Goal: Task Accomplishment & Management: Manage account settings

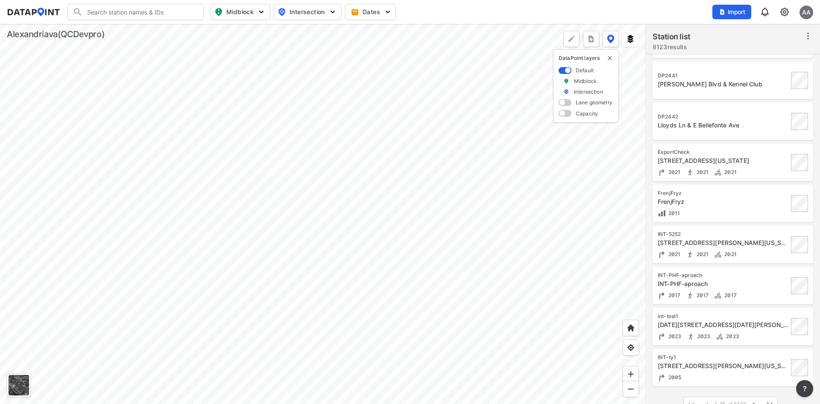
scroll to position [706, 0]
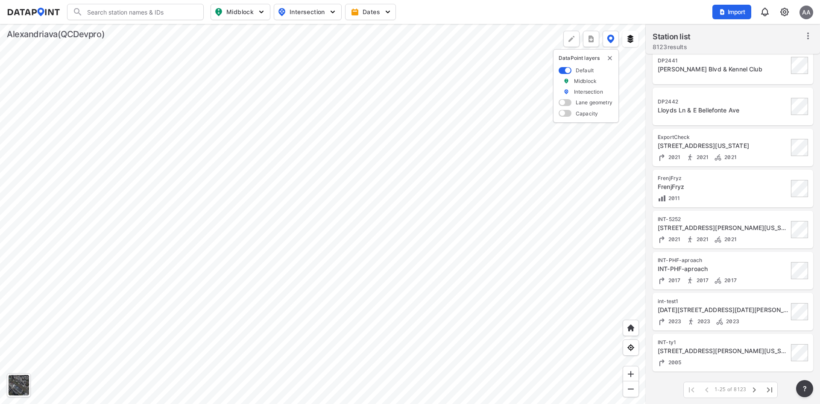
click at [170, 8] on input "Search" at bounding box center [140, 12] width 115 height 14
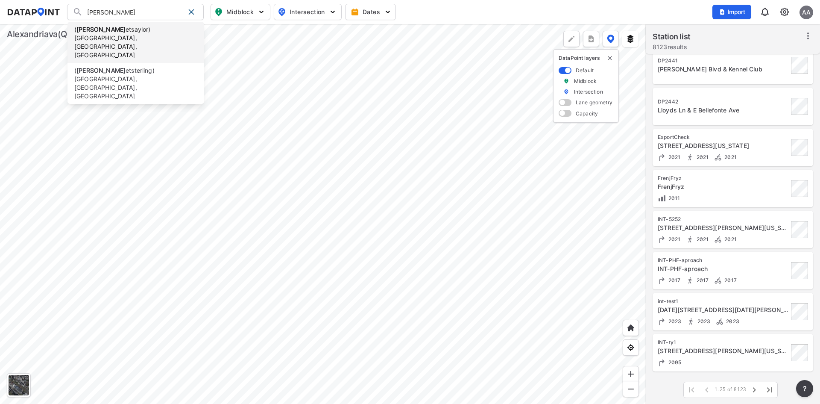
click at [152, 27] on li "( benn etsaylor) Alexandria, VA, US" at bounding box center [135, 42] width 137 height 41
type input "(bennetsaylor) Alexandria, VA, US"
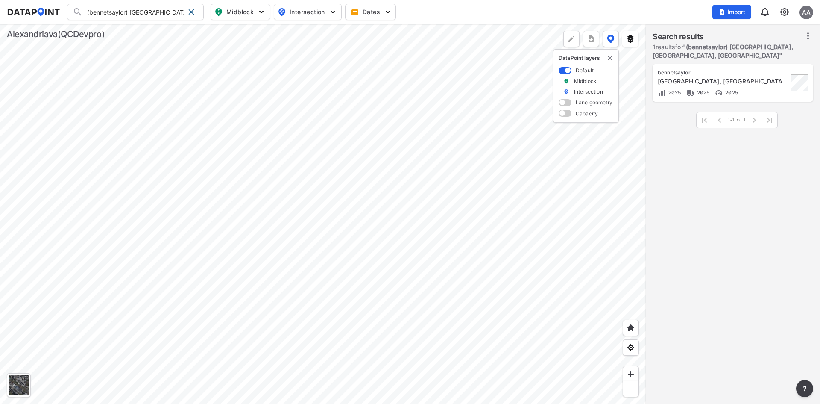
scroll to position [0, 0]
click at [720, 77] on div "bennetsaylor Alexandria, VA, US 2025 2025 2025" at bounding box center [723, 83] width 131 height 28
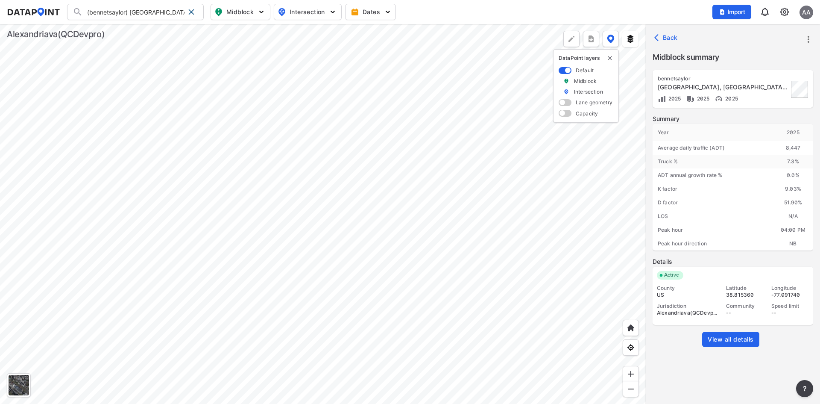
click at [729, 338] on span "View all details" at bounding box center [731, 339] width 46 height 9
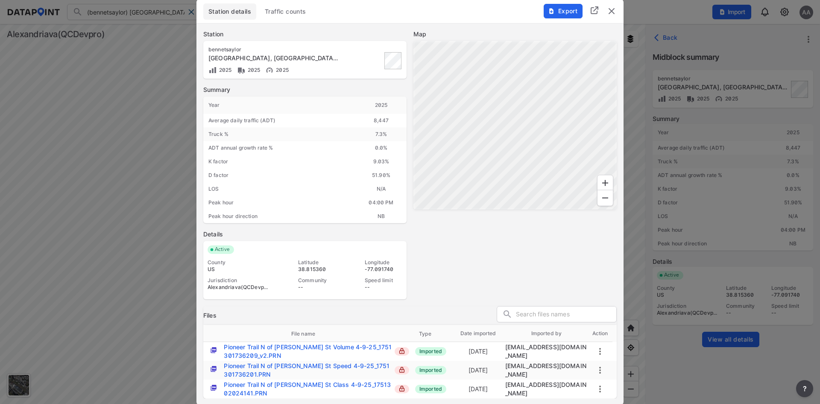
click at [289, 15] on span "Traffic counts" at bounding box center [285, 11] width 41 height 9
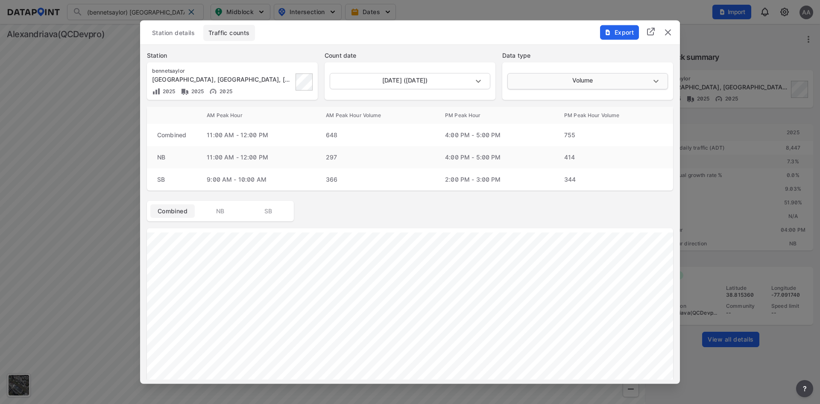
click at [593, 83] on body "(bennetsaylor) Alexandria, VA, US (bennetsaylor) Alexandria, VA, US (bennetster…" at bounding box center [410, 202] width 820 height 404
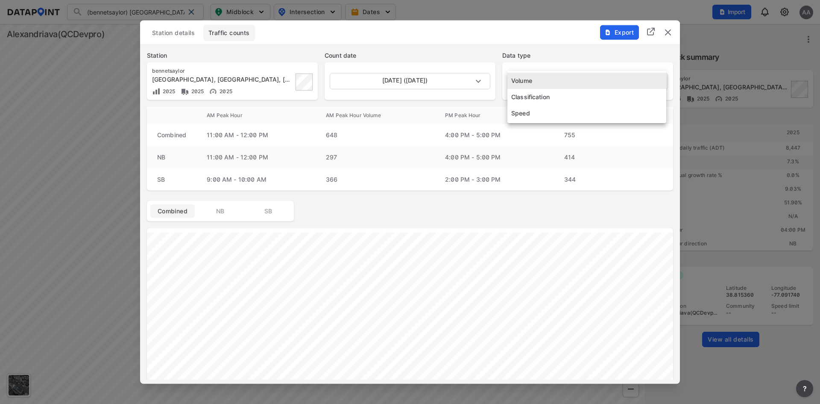
click at [574, 52] on div at bounding box center [410, 202] width 820 height 404
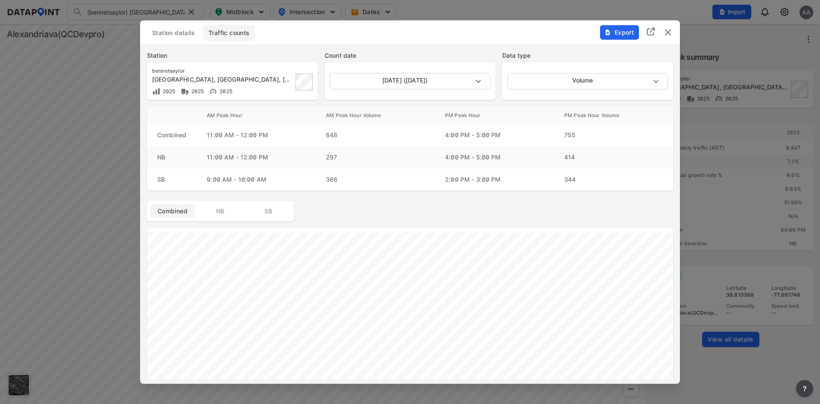
drag, startPoint x: 185, startPoint y: 70, endPoint x: 160, endPoint y: 68, distance: 24.8
click at [175, 69] on div "bennetsaylor" at bounding box center [222, 70] width 141 height 7
drag, startPoint x: 160, startPoint y: 68, endPoint x: 153, endPoint y: 69, distance: 6.8
click at [153, 69] on div "bennetsaylor" at bounding box center [222, 70] width 141 height 7
drag, startPoint x: 183, startPoint y: 71, endPoint x: 154, endPoint y: 69, distance: 29.5
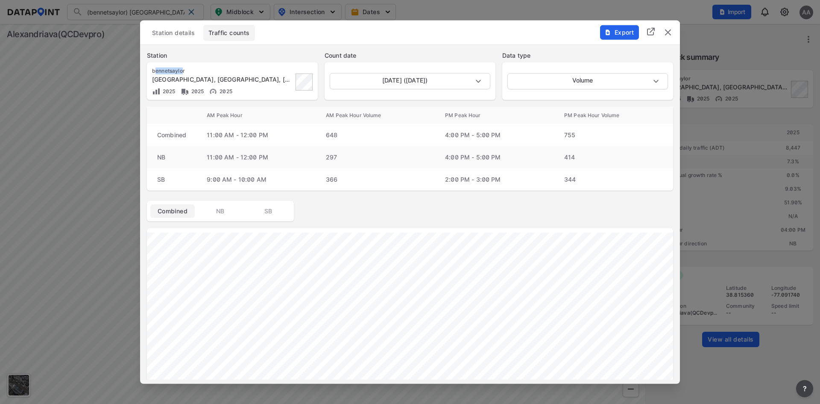
click at [154, 69] on div "bennetsaylor" at bounding box center [222, 70] width 141 height 7
drag, startPoint x: 186, startPoint y: 69, endPoint x: 149, endPoint y: 70, distance: 37.2
click at [149, 70] on div "bennetsaylor Alexandria, VA, US 2025 2025 2025" at bounding box center [232, 81] width 171 height 38
copy div "bennetsaylor"
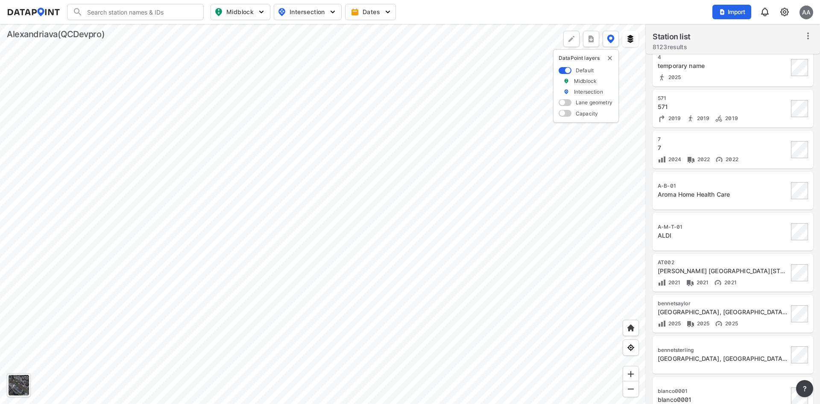
scroll to position [214, 0]
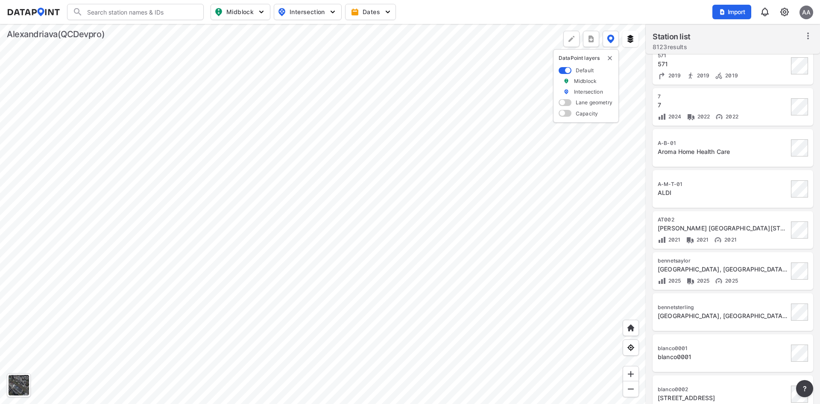
click at [785, 15] on img at bounding box center [784, 12] width 10 height 10
click at [759, 59] on link "Station management" at bounding box center [747, 63] width 73 height 9
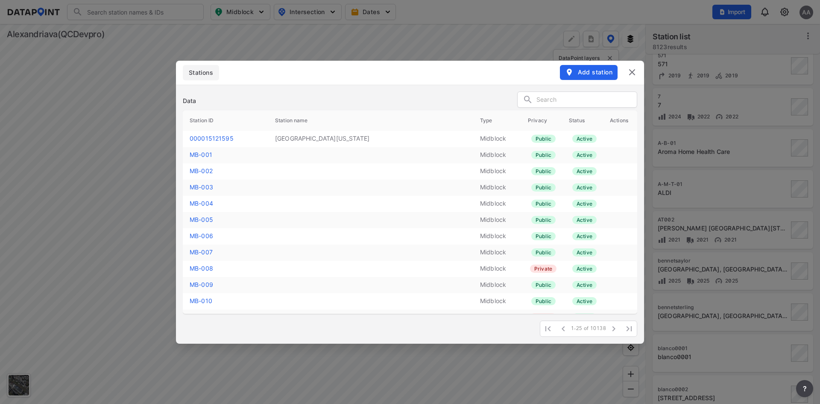
click at [562, 97] on input "text" at bounding box center [586, 100] width 100 height 13
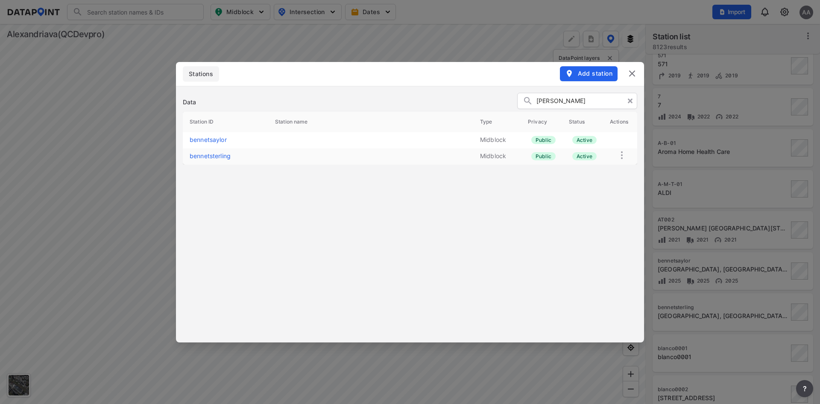
type input "benne"
click at [214, 155] on link "bennetsterling" at bounding box center [210, 155] width 41 height 7
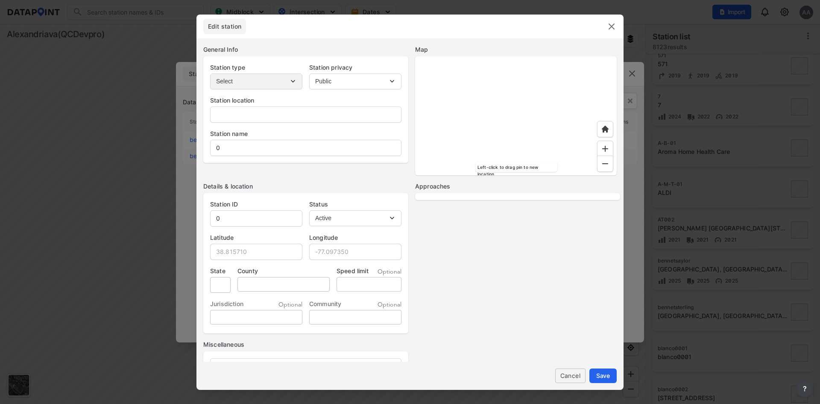
type input "Alexandria, VA, US"
type input "bennetsterling"
type input "38.804836"
type input "-77.046921"
type input "VA"
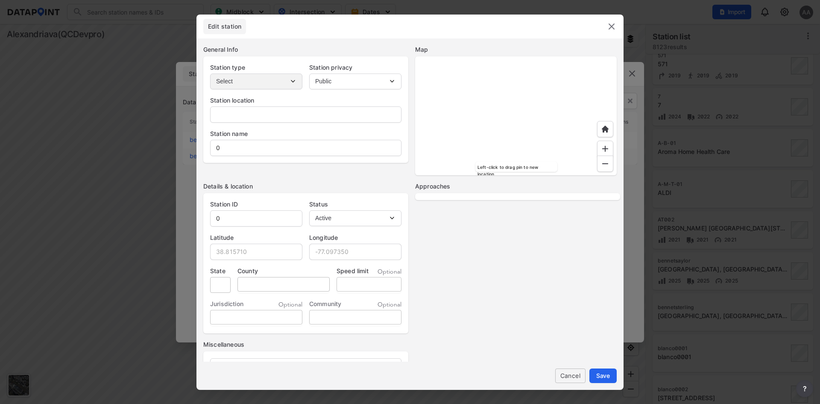
type input "US"
type textarea "dolphinshark"
select select "1"
select select "NB"
select select "SB"
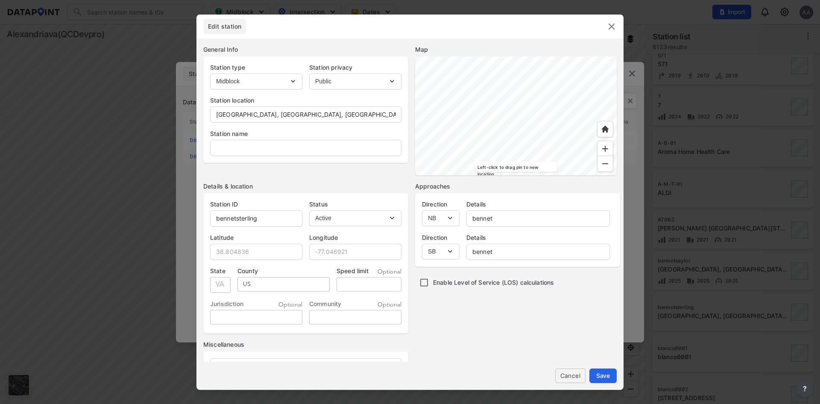
click at [611, 26] on img at bounding box center [611, 26] width 10 height 10
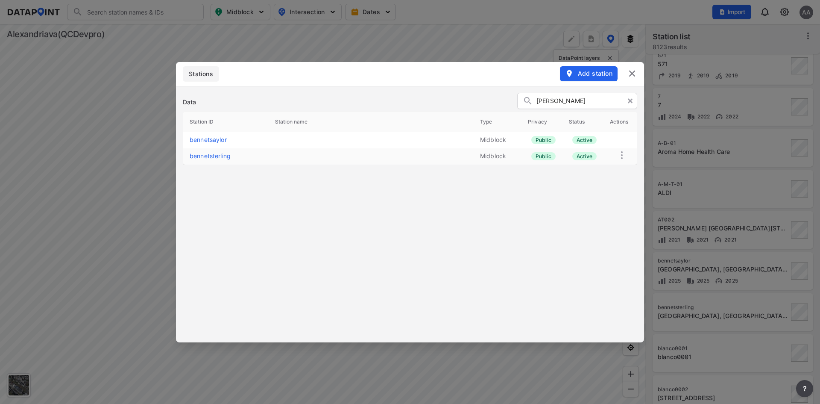
click at [631, 76] on img at bounding box center [632, 73] width 10 height 10
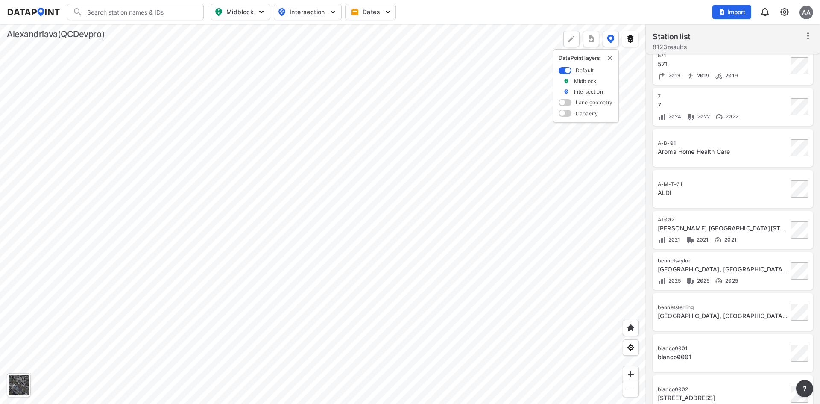
click at [740, 314] on div "Alexandria, VA, US" at bounding box center [723, 315] width 131 height 9
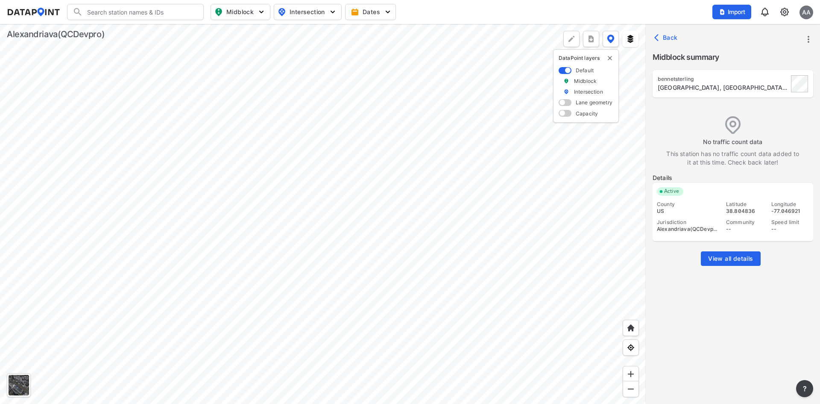
click at [811, 37] on icon "more" at bounding box center [808, 39] width 10 height 10
click at [775, 59] on li "Import" at bounding box center [772, 58] width 82 height 15
click at [806, 39] on icon "more" at bounding box center [808, 39] width 10 height 10
click at [762, 59] on link "Import" at bounding box center [754, 58] width 32 height 9
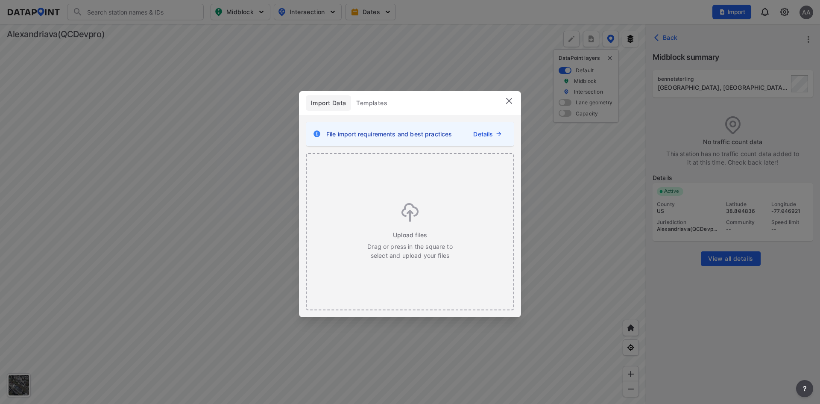
click at [507, 100] on img at bounding box center [509, 101] width 10 height 10
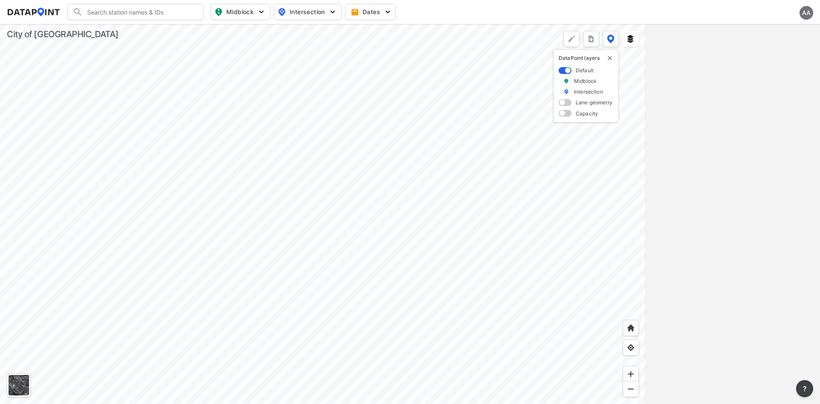
click at [807, 12] on div "AA" at bounding box center [807, 13] width 14 height 14
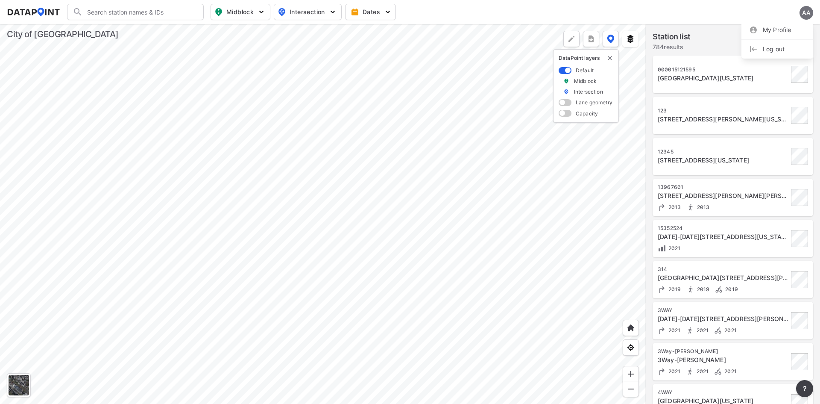
click at [703, 12] on div "Search Please enter a search term. Midblock Intersection Dates AA" at bounding box center [410, 12] width 806 height 16
click at [743, 116] on div "[STREET_ADDRESS][PERSON_NAME][US_STATE]" at bounding box center [723, 119] width 131 height 9
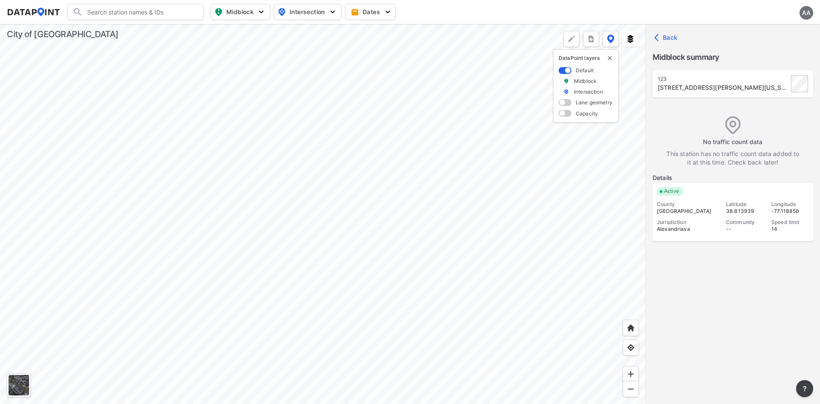
click at [806, 9] on div "AA" at bounding box center [807, 13] width 14 height 14
click at [775, 49] on p "Log out" at bounding box center [777, 48] width 72 height 15
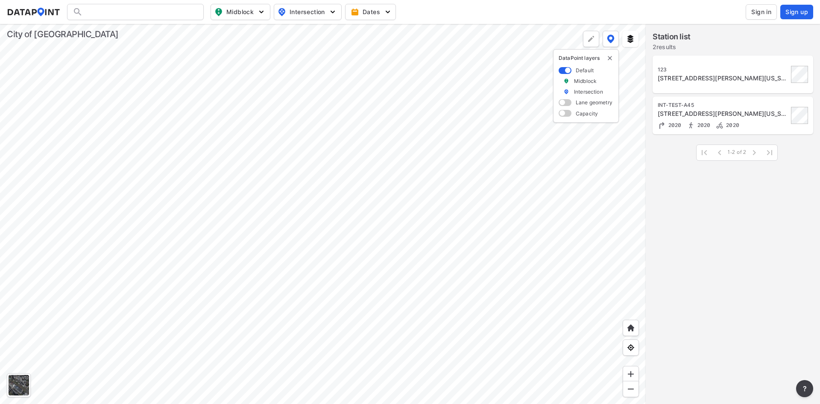
click at [772, 12] on button "Sign in" at bounding box center [761, 11] width 31 height 15
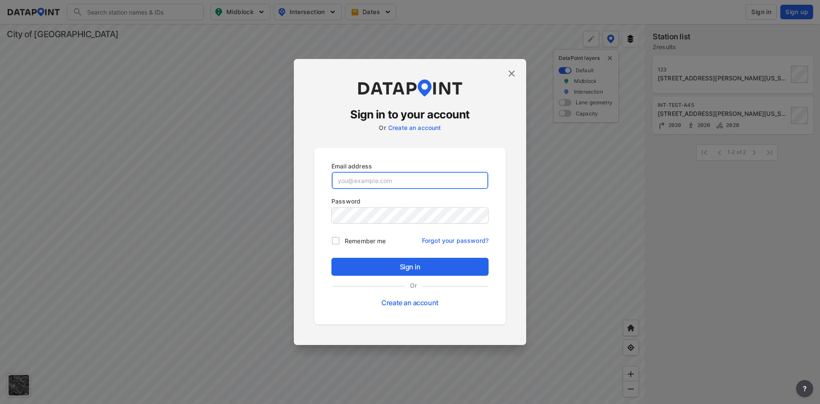
click at [429, 176] on input "email" at bounding box center [410, 180] width 156 height 17
click at [423, 187] on input "email" at bounding box center [410, 180] width 156 height 17
paste input "[EMAIL_ADDRESS][DOMAIN_NAME]"
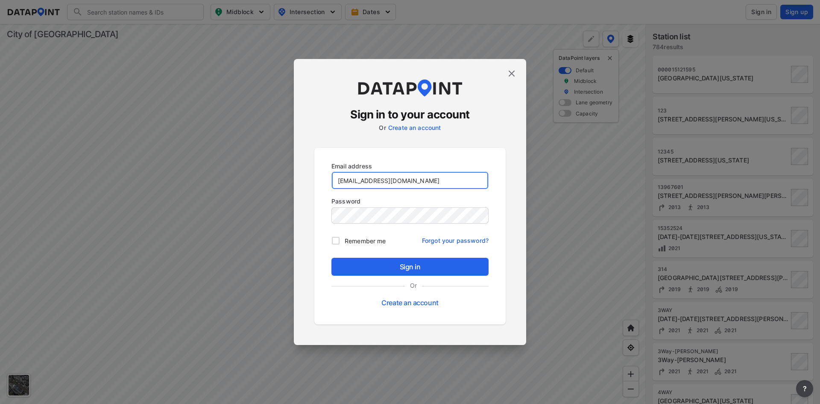
type input "[EMAIL_ADDRESS][DOMAIN_NAME]"
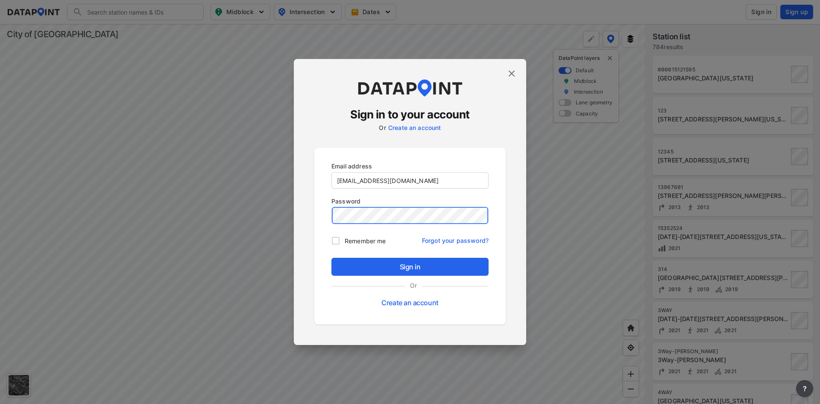
click at [331, 258] on button "Sign in" at bounding box center [409, 267] width 157 height 18
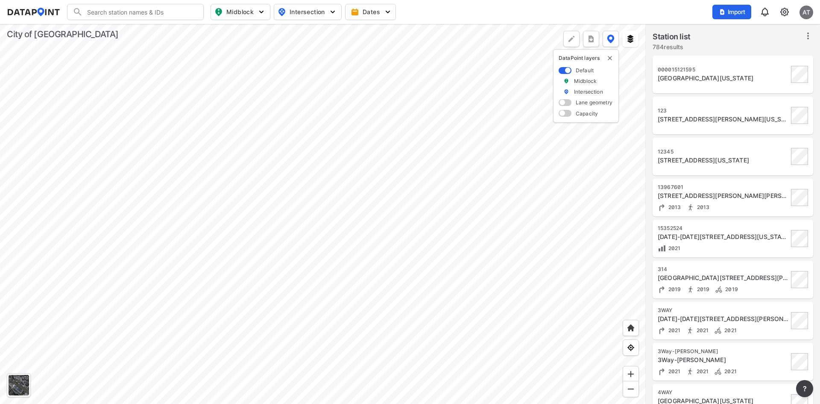
click at [787, 14] on img at bounding box center [784, 12] width 10 height 10
click at [764, 60] on link "Station management" at bounding box center [747, 63] width 73 height 9
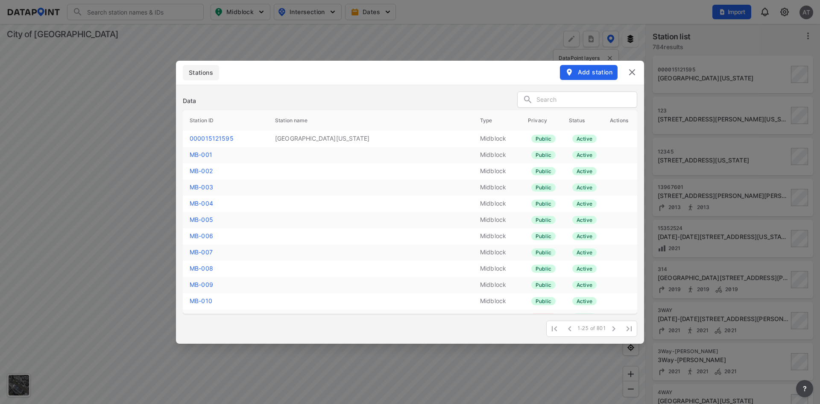
click at [556, 103] on input "text" at bounding box center [586, 100] width 100 height 13
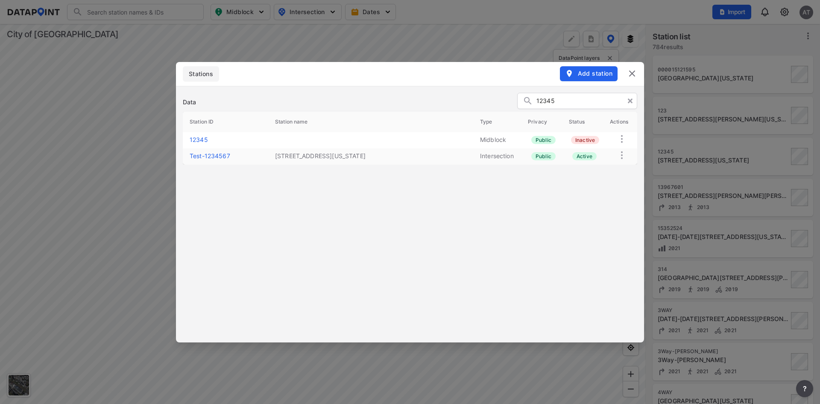
type input "12345"
click at [202, 137] on link "12345" at bounding box center [199, 139] width 18 height 7
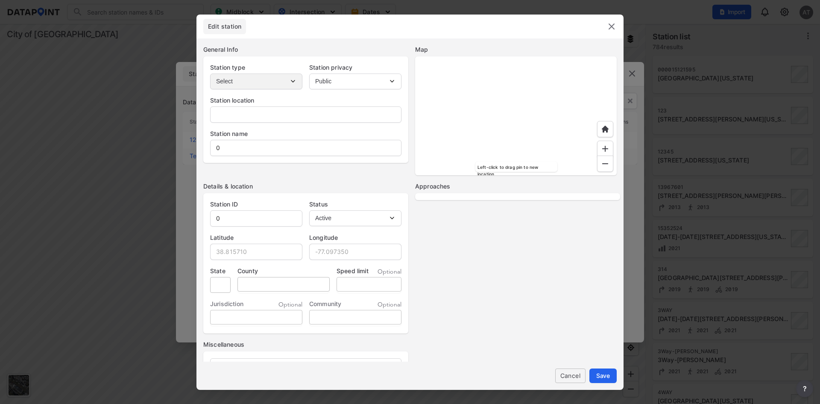
type input "[STREET_ADDRESS][US_STATE]"
type input "12345"
select select "inactive"
type input "38.838144"
type input "-77.093273"
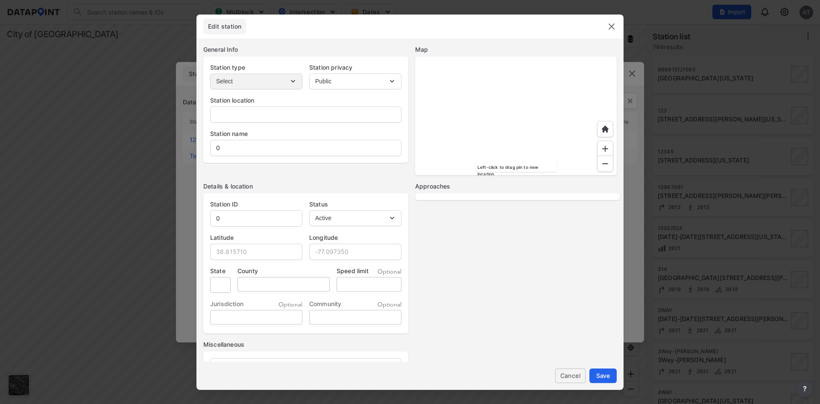
type input "[US_STATE]"
type input "[GEOGRAPHIC_DATA]"
select select "1"
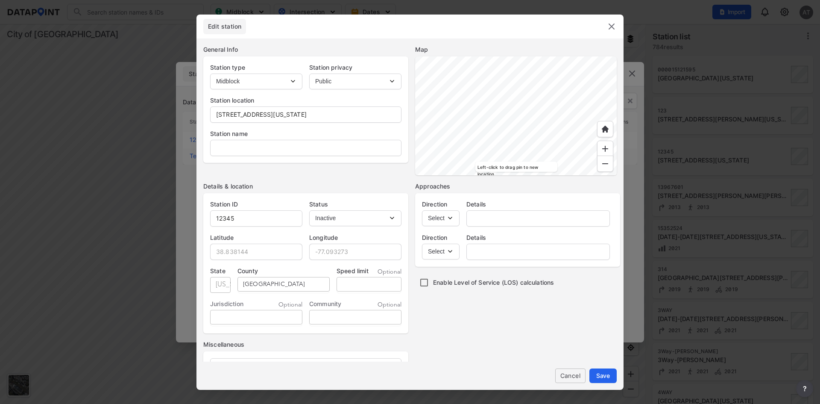
click at [445, 217] on select "Select EB NB SB WB" at bounding box center [441, 218] width 38 height 16
select select "NB"
click at [422, 210] on select "Select EB NB SB WB" at bounding box center [441, 218] width 38 height 16
drag, startPoint x: 446, startPoint y: 252, endPoint x: 447, endPoint y: 258, distance: 5.6
click at [446, 252] on select "Select EB NB SB WB" at bounding box center [441, 251] width 38 height 16
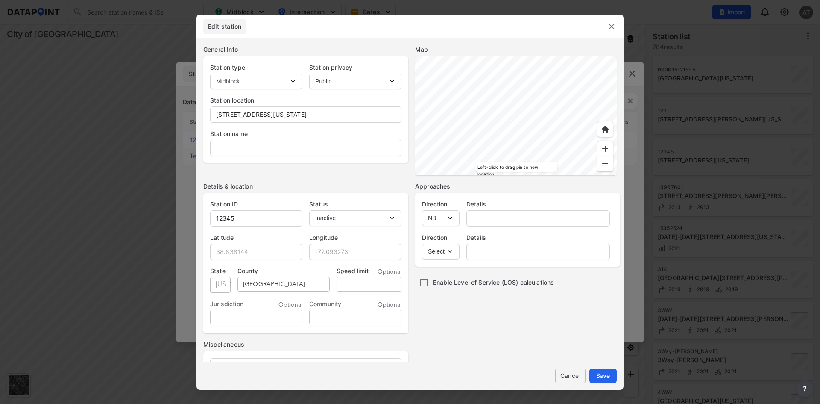
select select "SB"
click at [422, 243] on select "Select EB NB SB WB" at bounding box center [441, 251] width 38 height 16
click at [503, 214] on input "text" at bounding box center [538, 218] width 143 height 17
type input "31st St S"
click at [465, 72] on div at bounding box center [516, 115] width 202 height 119
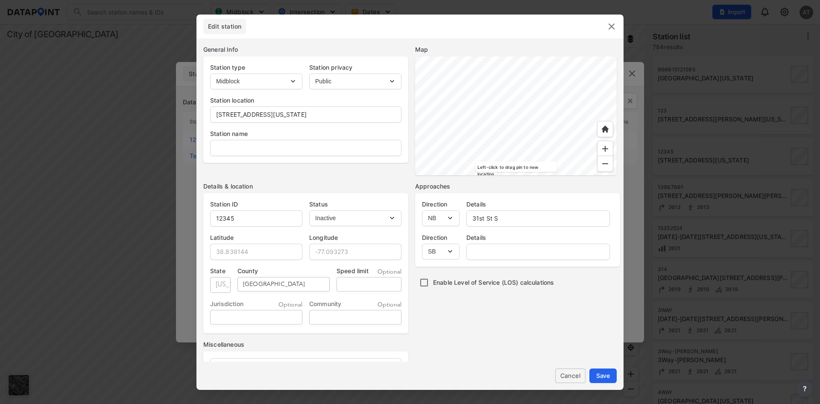
click at [495, 123] on div at bounding box center [516, 115] width 202 height 119
click at [507, 114] on div at bounding box center [516, 115] width 202 height 119
drag, startPoint x: 501, startPoint y: 219, endPoint x: 466, endPoint y: 216, distance: 34.3
click at [466, 216] on div "31st St S" at bounding box center [538, 218] width 144 height 16
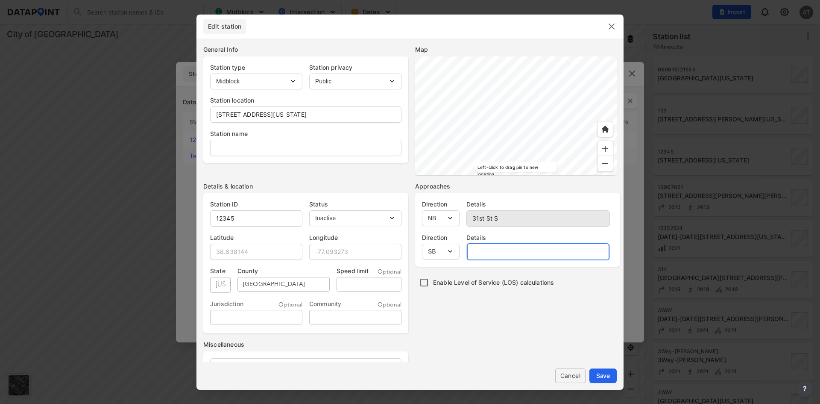
click at [506, 256] on input "text" at bounding box center [538, 251] width 143 height 17
paste input "31st St S"
type input "31st St S"
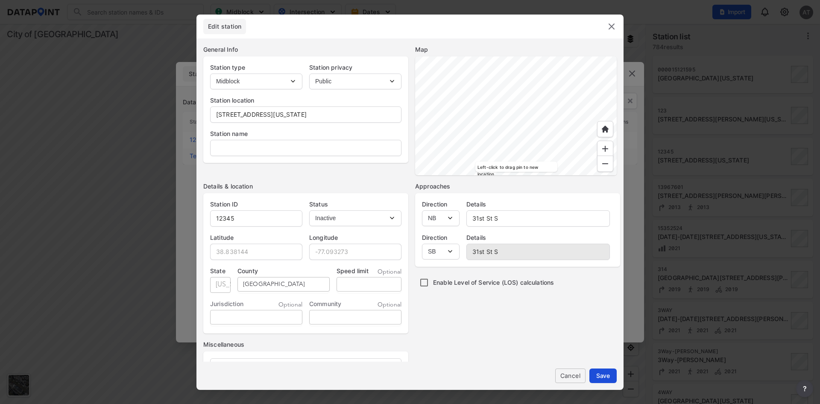
click at [609, 380] on button "Save" at bounding box center [602, 375] width 27 height 15
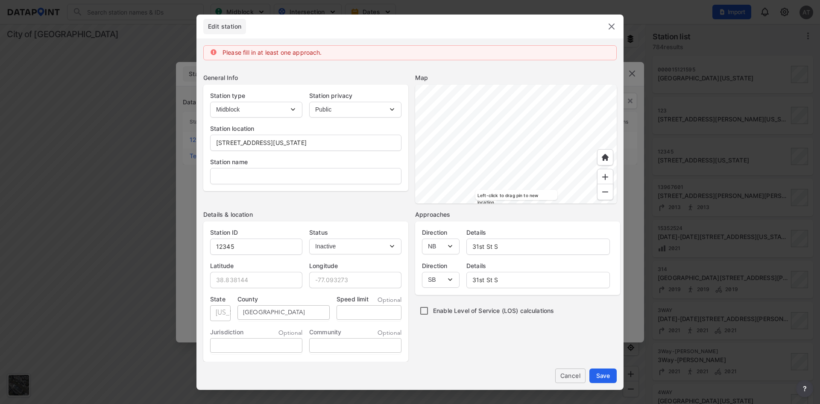
click at [611, 24] on img at bounding box center [611, 26] width 10 height 10
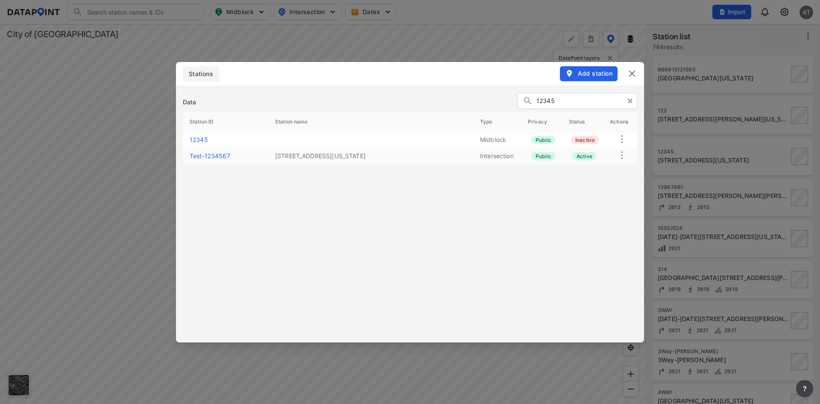
click at [630, 73] on img at bounding box center [632, 73] width 10 height 10
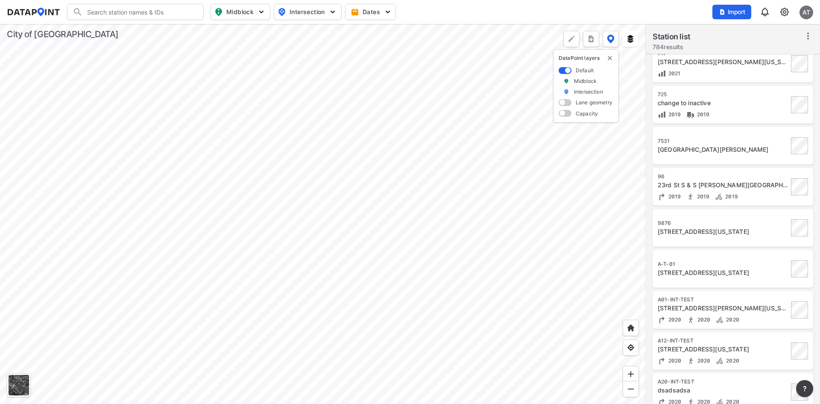
scroll to position [427, 0]
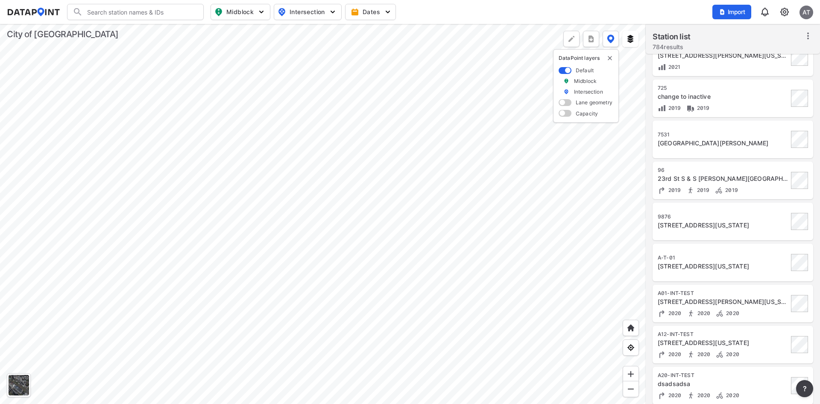
click at [785, 15] on img at bounding box center [784, 12] width 10 height 10
click at [769, 61] on link "Station management" at bounding box center [747, 63] width 73 height 9
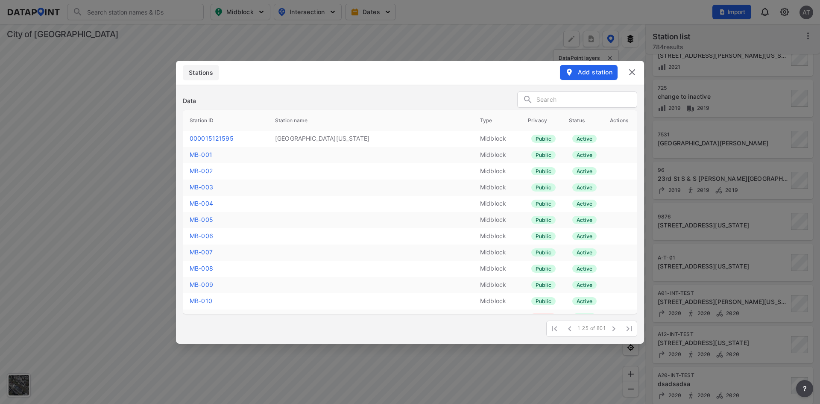
click at [565, 104] on input "text" at bounding box center [586, 100] width 100 height 13
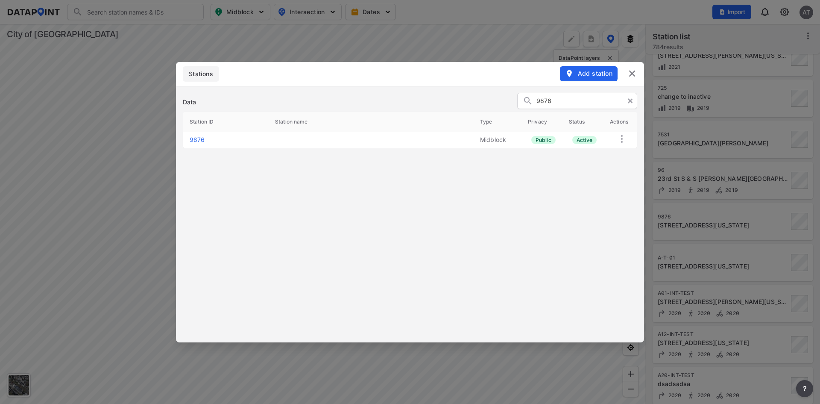
type input "9876"
click at [196, 141] on link "9876" at bounding box center [197, 139] width 15 height 7
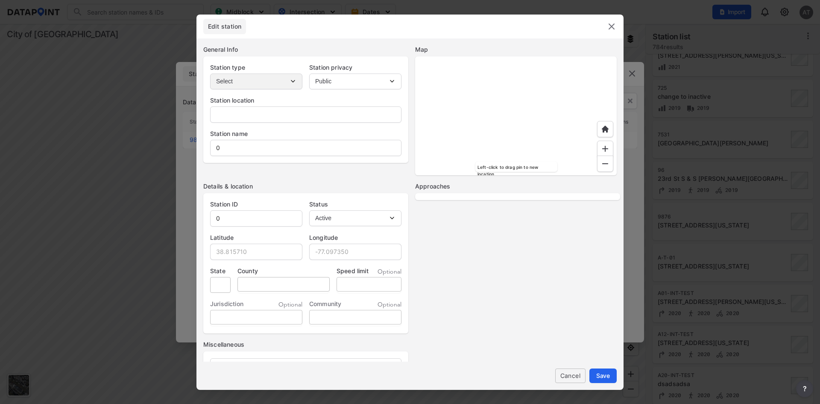
type input "[STREET_ADDRESS][US_STATE]"
type input "9876"
type input "38.820946"
type input "-77.101807"
type input "VA"
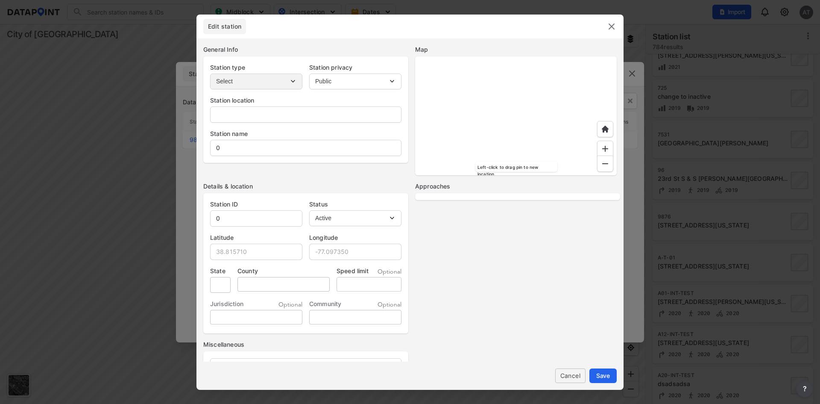
type input "[GEOGRAPHIC_DATA]"
select select "1"
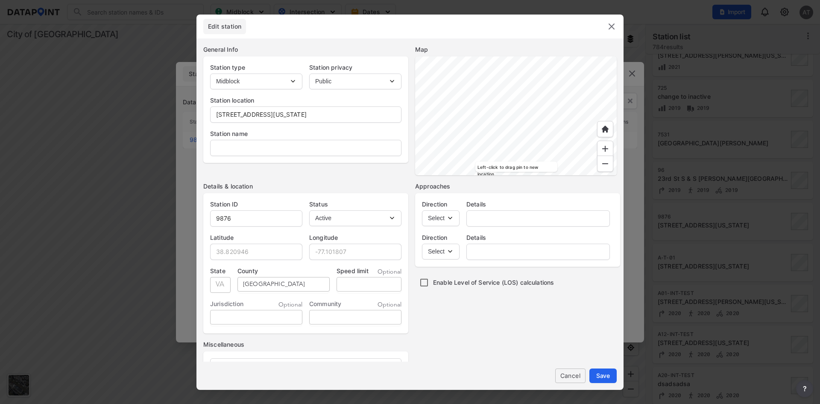
click at [569, 372] on span "Cancel" at bounding box center [570, 375] width 17 height 9
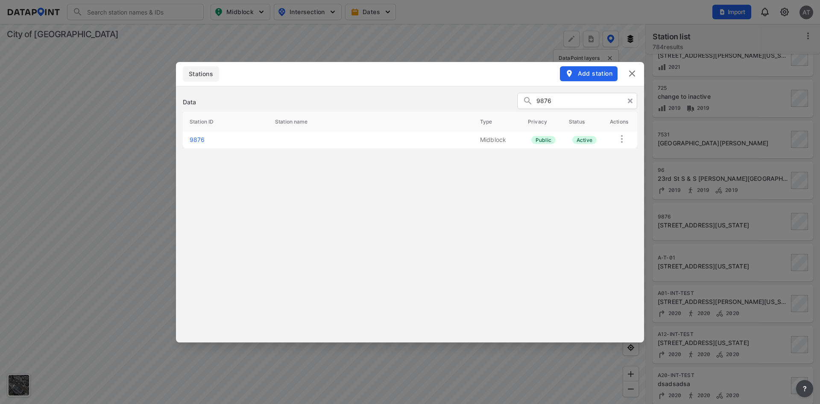
click at [634, 72] on img at bounding box center [632, 73] width 10 height 10
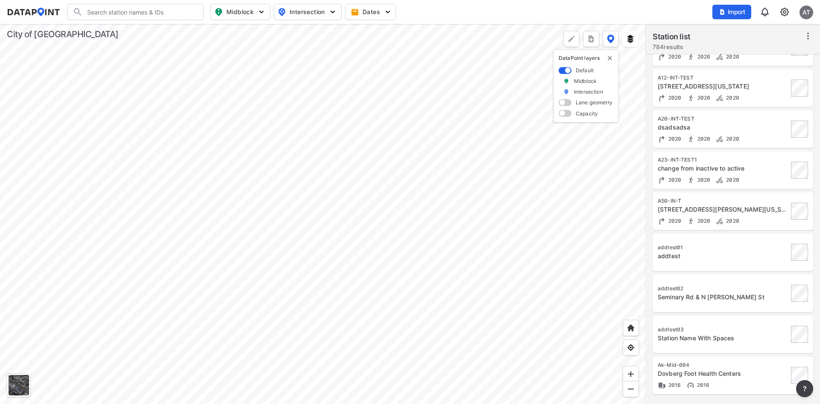
scroll to position [706, 0]
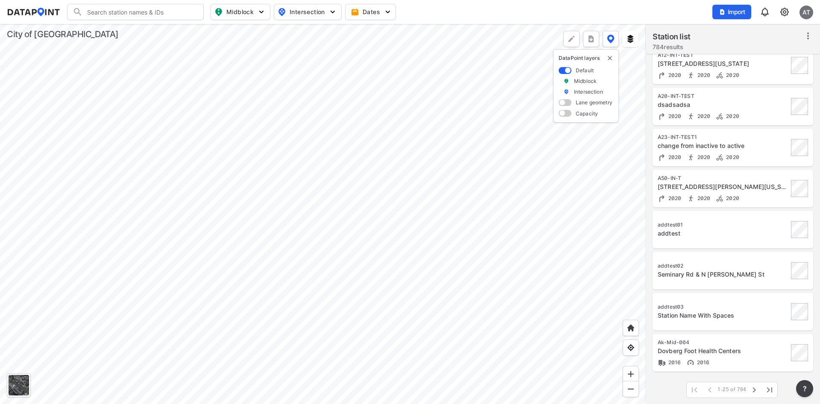
click at [781, 15] on img at bounding box center [784, 12] width 10 height 10
click at [767, 62] on link "Station management" at bounding box center [747, 63] width 73 height 9
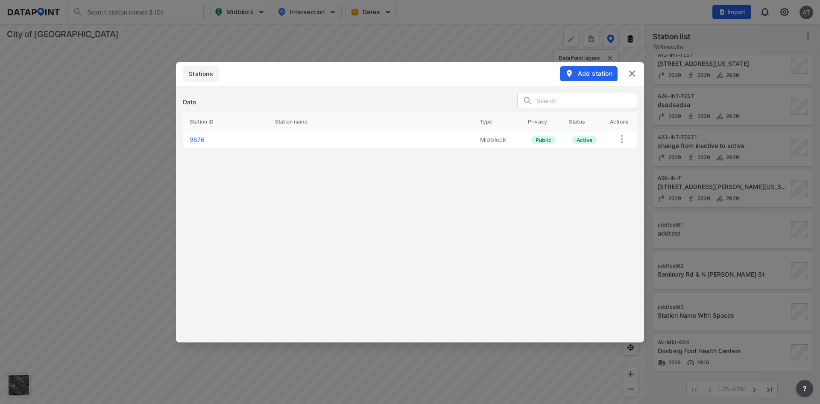
click at [609, 99] on input "text" at bounding box center [586, 101] width 100 height 13
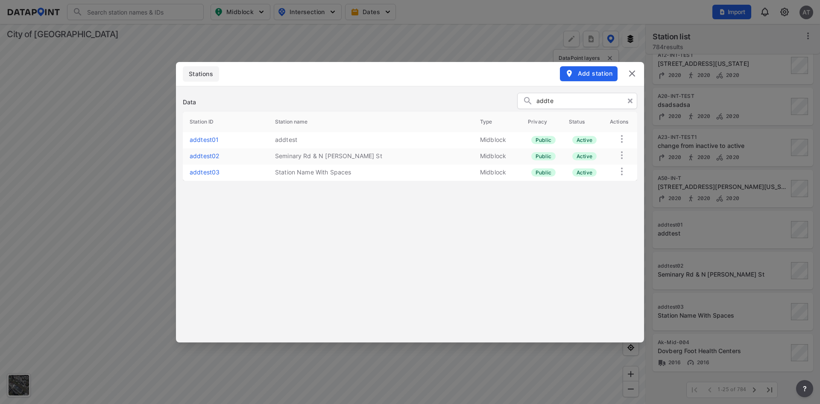
type input "addte"
click at [210, 152] on link "addtest02" at bounding box center [204, 155] width 29 height 7
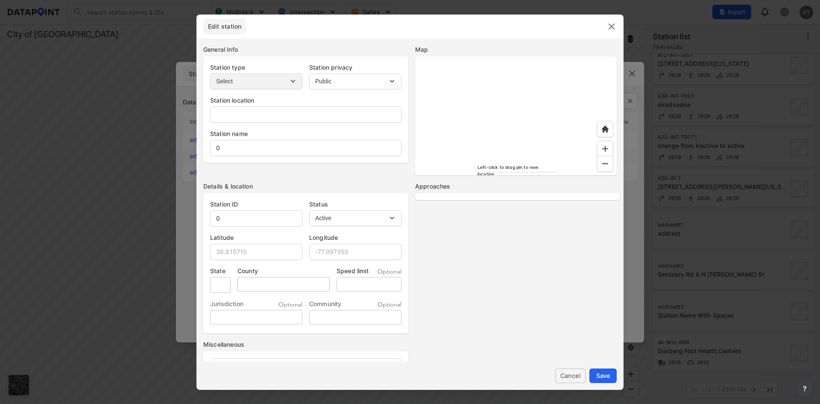
type input "[STREET_ADDRESS]"
type input "Seminary Rd & N [PERSON_NAME] St"
type input "addtest02"
type input "38.826225"
type input "-77.108614"
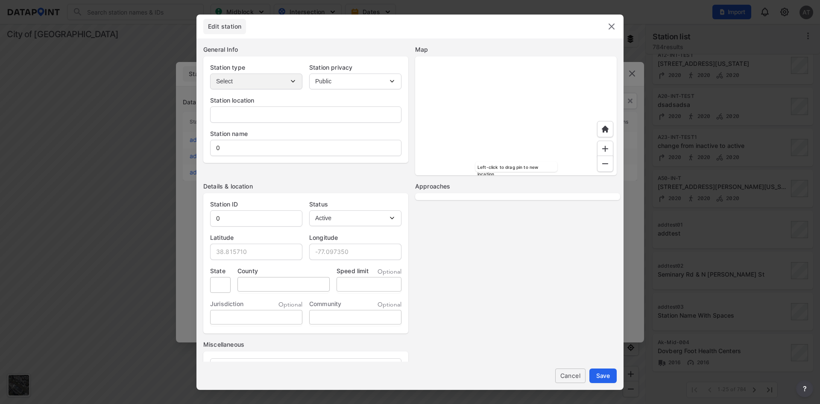
type input "VA"
type input "US"
select select "1"
select select "NB"
select select "SB"
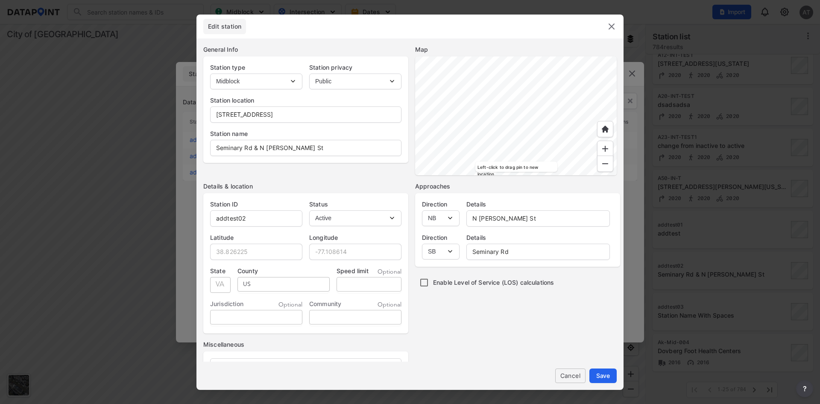
click at [578, 377] on span "Cancel" at bounding box center [570, 375] width 17 height 9
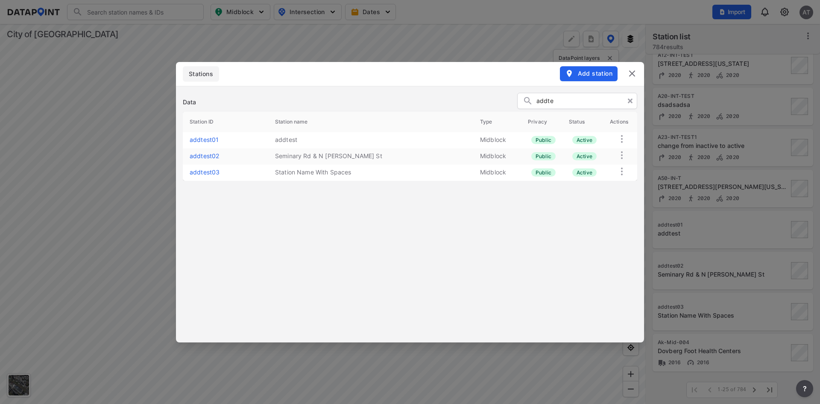
click at [630, 71] on img at bounding box center [632, 73] width 10 height 10
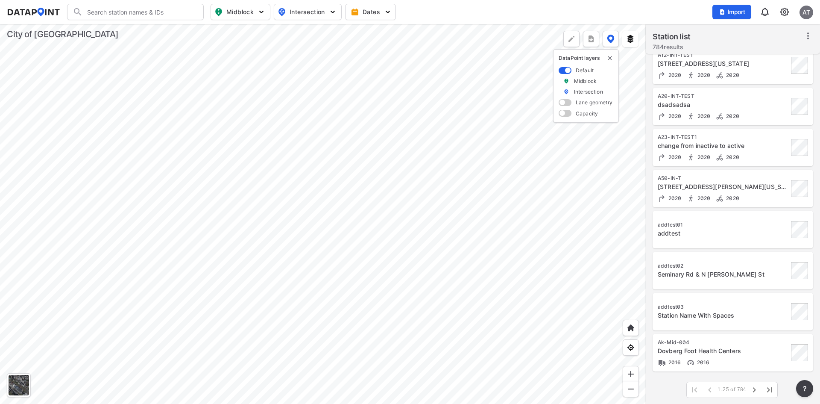
click at [758, 273] on div "Seminary Rd & N [PERSON_NAME] St" at bounding box center [723, 274] width 131 height 9
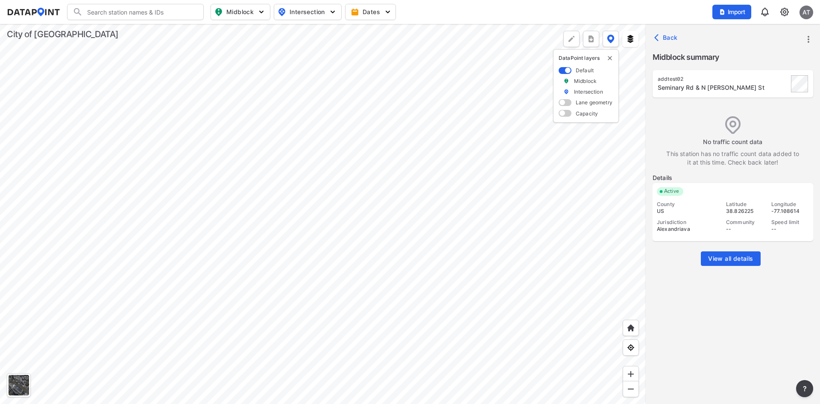
click at [811, 39] on icon "more" at bounding box center [808, 39] width 10 height 10
click at [596, 15] on div at bounding box center [410, 202] width 820 height 404
click at [602, 18] on div "Search Please enter a search term. Midblock Intersection Dates Import AT" at bounding box center [410, 12] width 806 height 16
click at [808, 42] on icon "more" at bounding box center [809, 39] width 2 height 7
click at [765, 57] on link "Import" at bounding box center [754, 58] width 32 height 9
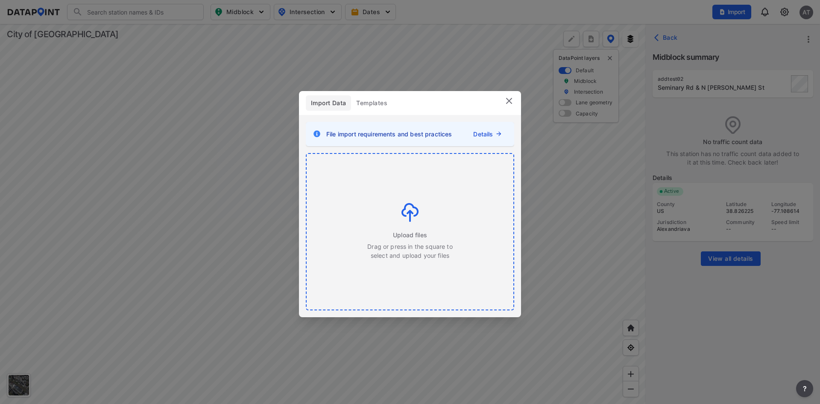
click at [407, 216] on img at bounding box center [409, 212] width 17 height 19
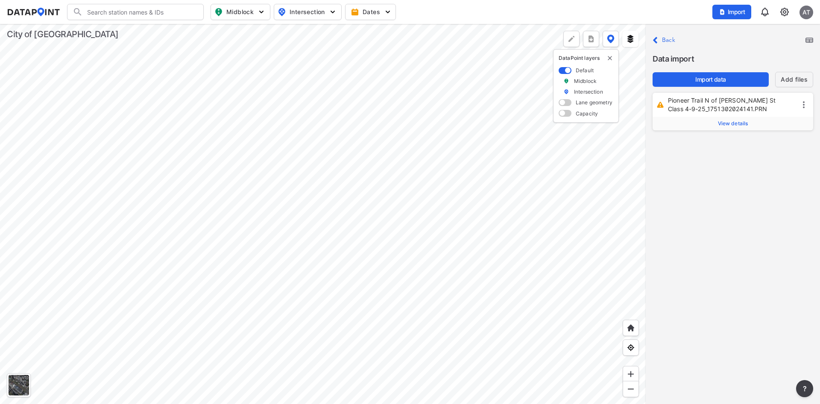
click at [793, 82] on link "Add files" at bounding box center [794, 79] width 27 height 9
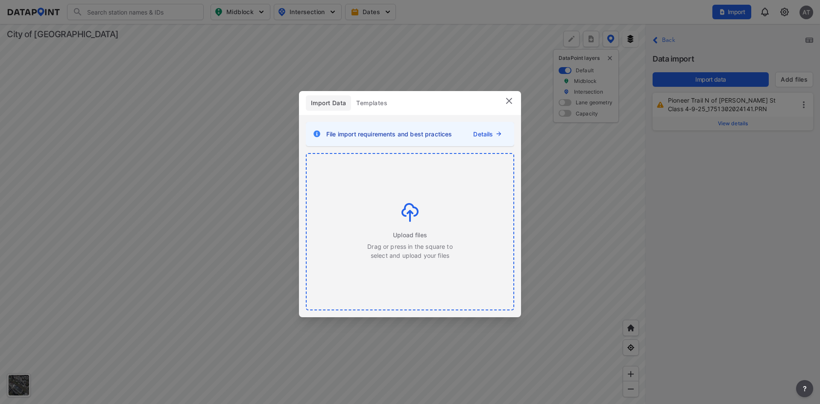
click at [403, 211] on img at bounding box center [409, 212] width 17 height 19
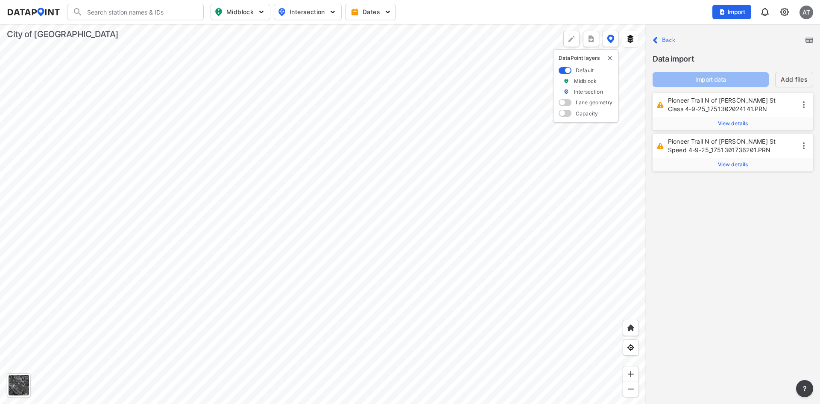
click at [796, 78] on link "Add files" at bounding box center [794, 79] width 27 height 9
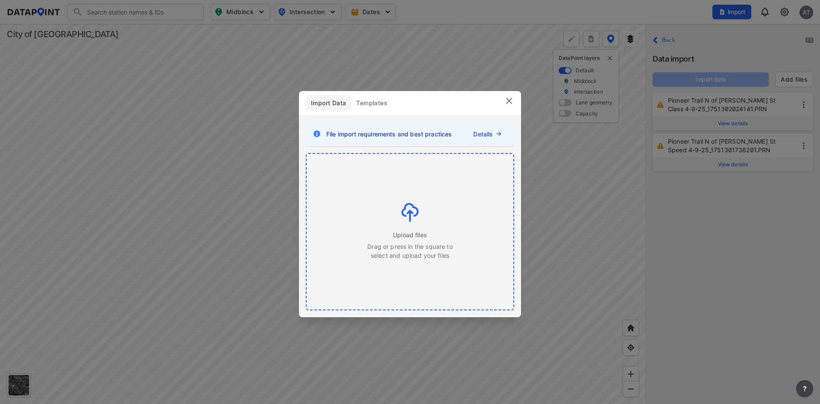
click at [409, 213] on img at bounding box center [409, 212] width 17 height 19
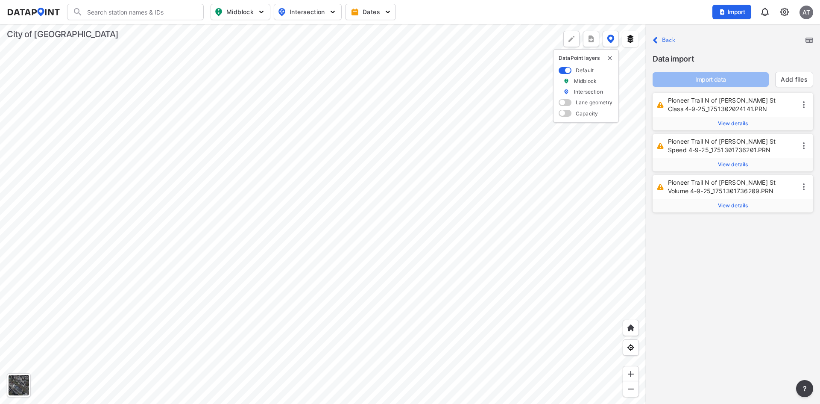
click at [735, 122] on span "View details" at bounding box center [733, 123] width 30 height 7
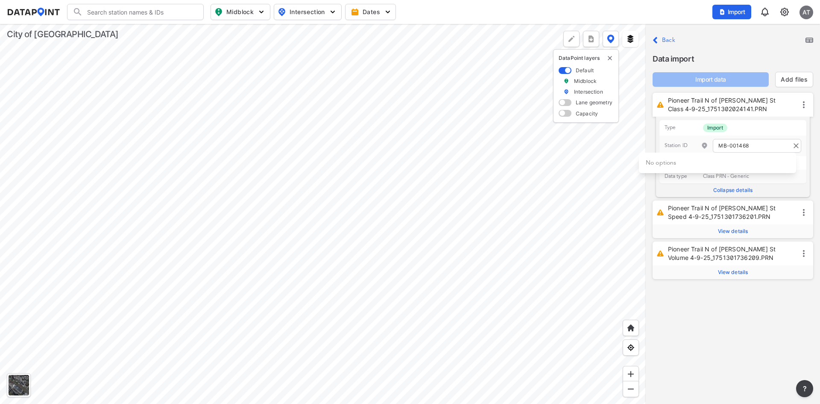
drag, startPoint x: 753, startPoint y: 143, endPoint x: 719, endPoint y: 146, distance: 34.3
click at [719, 146] on input "MB-001468" at bounding box center [757, 146] width 88 height 14
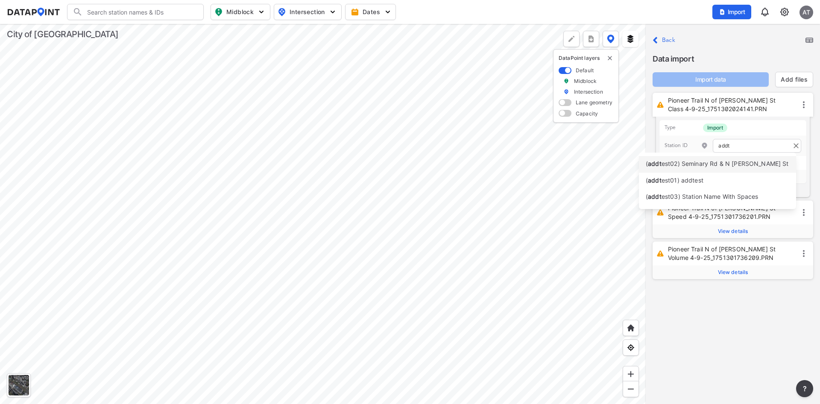
click at [688, 163] on span "est02) Seminary Rd & N [PERSON_NAME] St" at bounding box center [725, 163] width 127 height 7
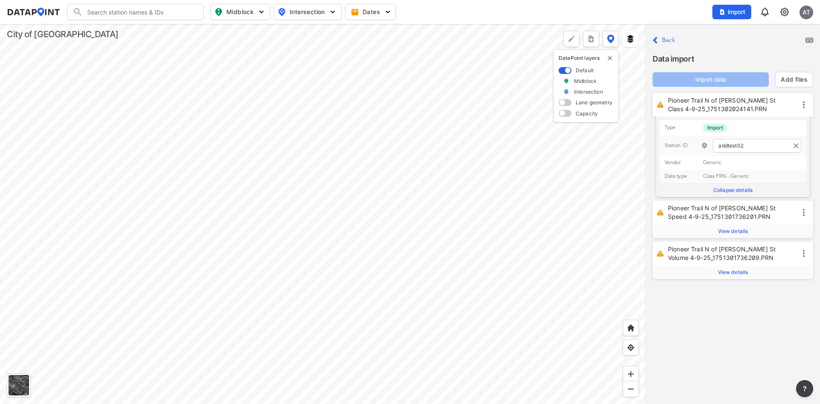
type input "addtest02"
click at [735, 233] on span "View details" at bounding box center [733, 231] width 30 height 7
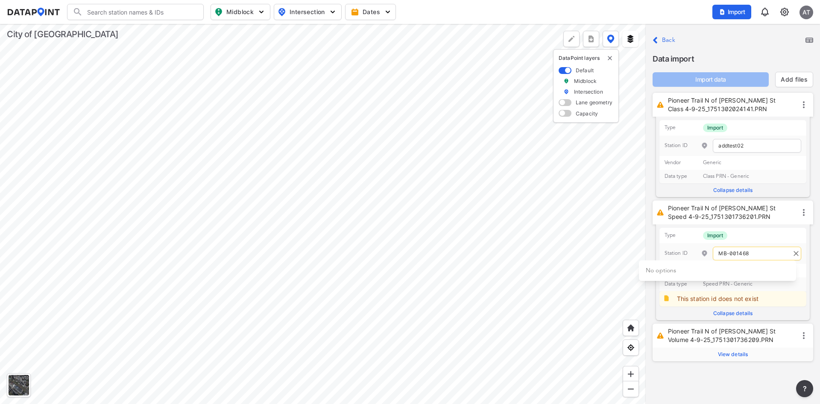
drag, startPoint x: 757, startPoint y: 252, endPoint x: 705, endPoint y: 252, distance: 52.5
click at [705, 252] on div "MB-001468" at bounding box center [751, 253] width 100 height 14
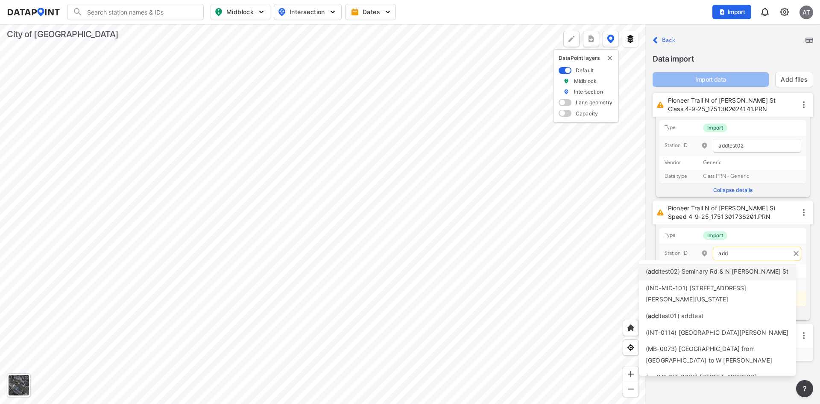
click at [701, 269] on span "test02) Seminary Rd & N [PERSON_NAME] St" at bounding box center [723, 270] width 129 height 7
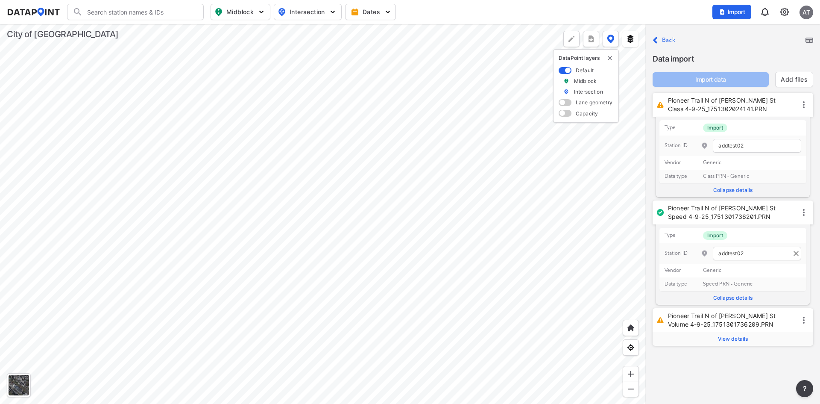
type input "addtest02"
click at [738, 341] on span "View details" at bounding box center [733, 338] width 30 height 7
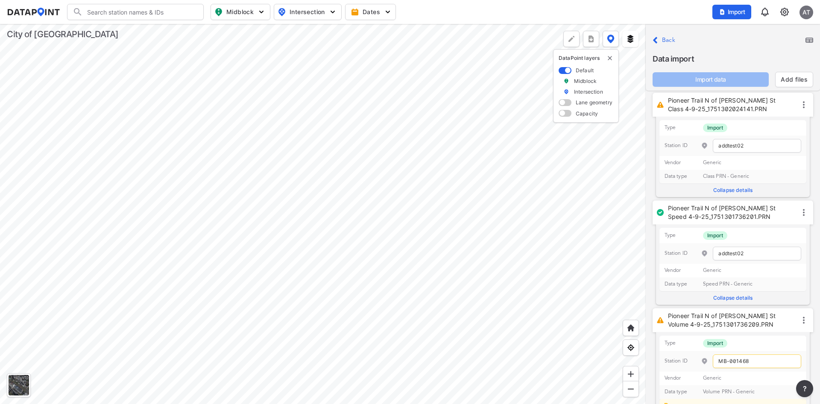
scroll to position [26, 0]
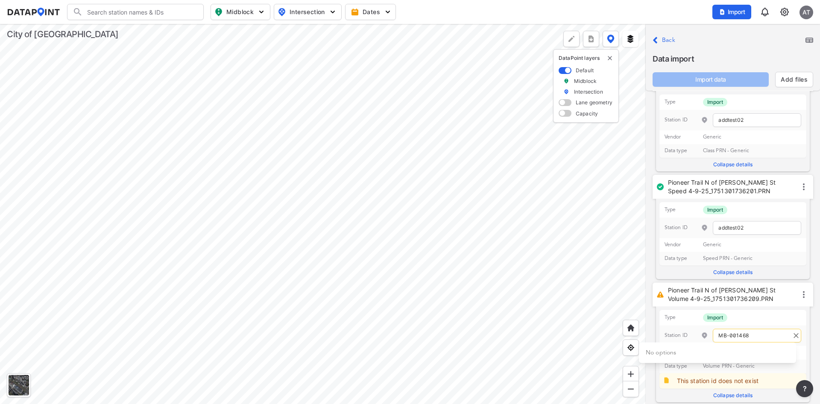
drag, startPoint x: 756, startPoint y: 332, endPoint x: 695, endPoint y: 334, distance: 60.2
click at [695, 334] on p "Station ID MB-001468" at bounding box center [732, 335] width 147 height 21
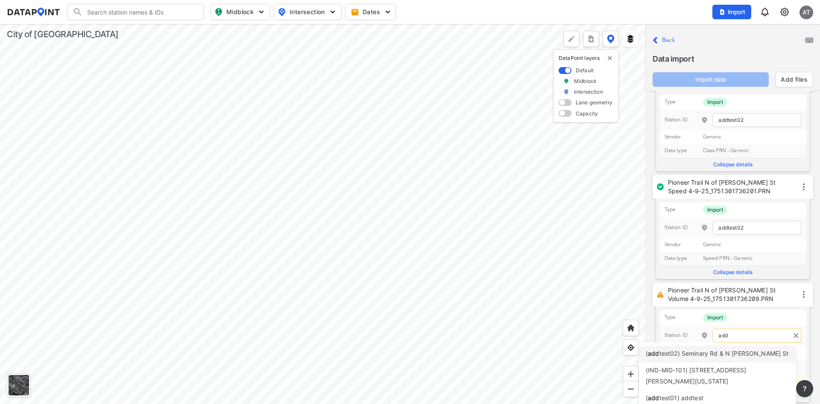
click at [707, 352] on span "test02) Seminary Rd & N [PERSON_NAME] St" at bounding box center [723, 352] width 129 height 7
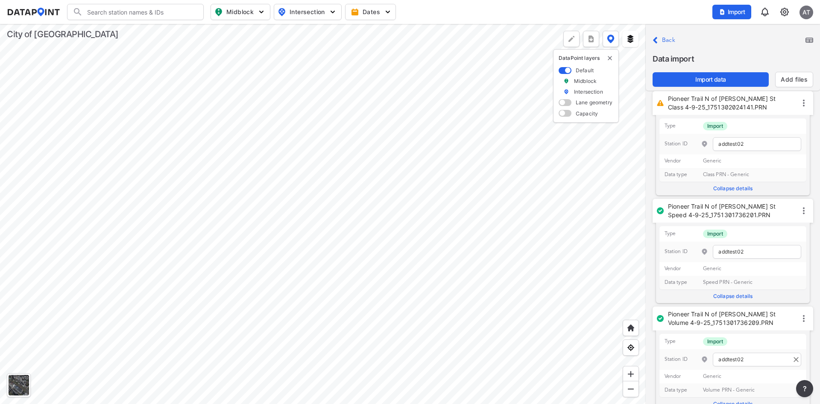
scroll to position [0, 0]
type input "addtest02"
click at [737, 78] on span "Import data" at bounding box center [710, 79] width 103 height 9
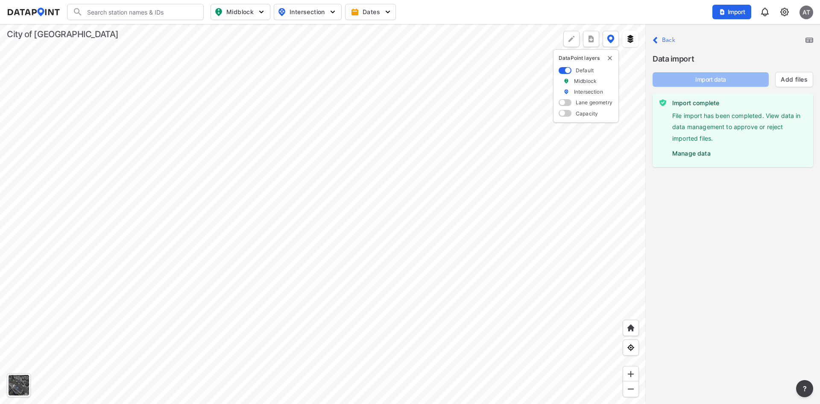
click at [697, 152] on label "Manage data" at bounding box center [739, 151] width 134 height 13
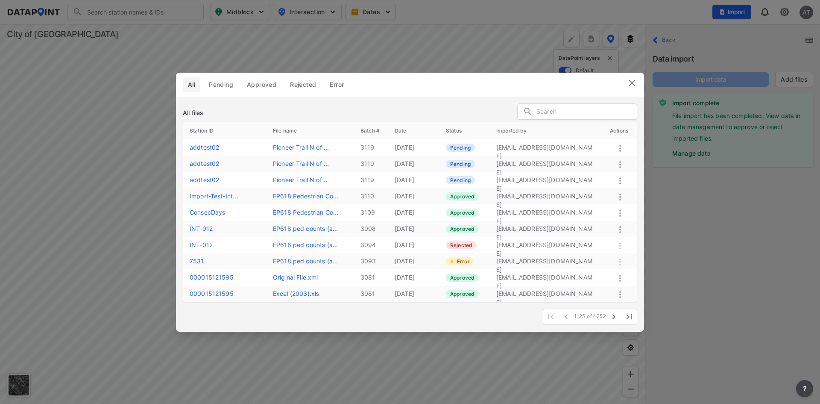
click at [623, 148] on icon at bounding box center [620, 148] width 10 height 10
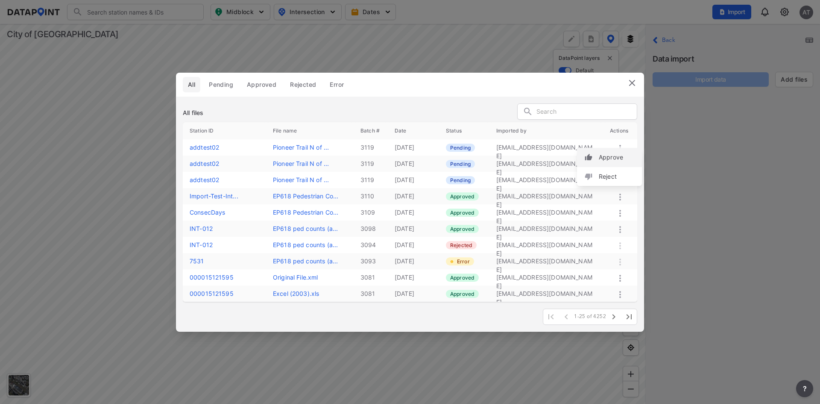
click at [619, 157] on label "Approve" at bounding box center [611, 157] width 24 height 9
click at [619, 161] on icon at bounding box center [620, 164] width 10 height 10
click at [619, 170] on label "Approve" at bounding box center [607, 170] width 24 height 9
click at [619, 181] on icon at bounding box center [620, 181] width 10 height 10
click at [622, 192] on div "Approve" at bounding box center [606, 190] width 65 height 19
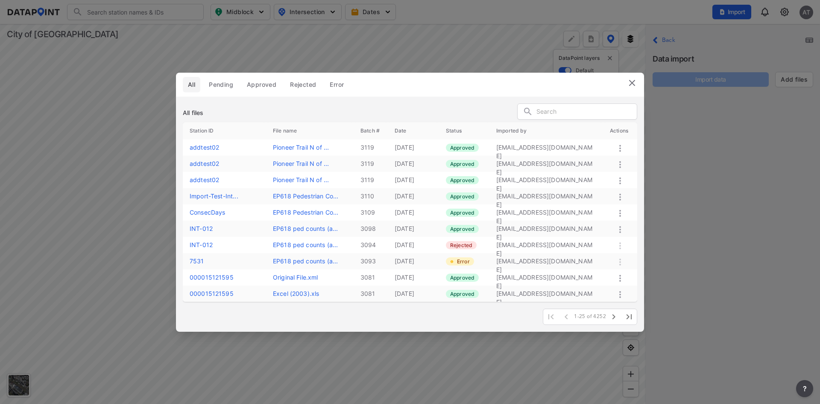
click at [632, 83] on img at bounding box center [632, 83] width 10 height 10
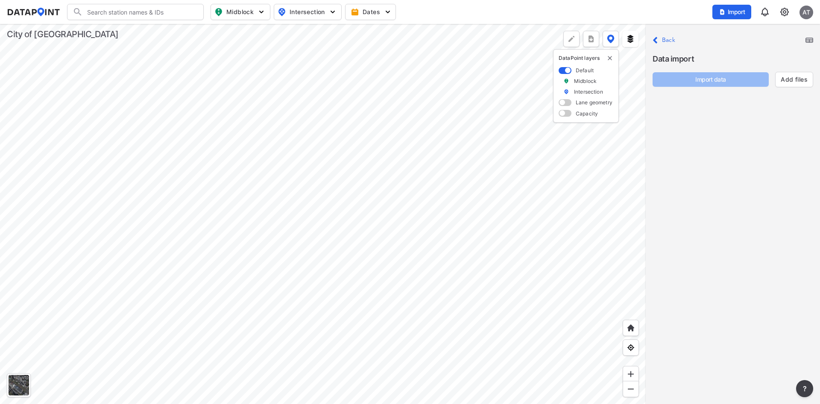
click at [666, 41] on label "Back" at bounding box center [668, 40] width 13 height 6
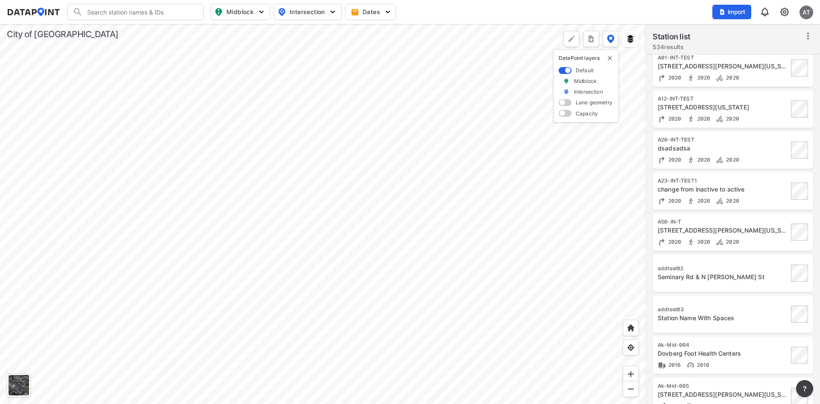
scroll to position [641, 0]
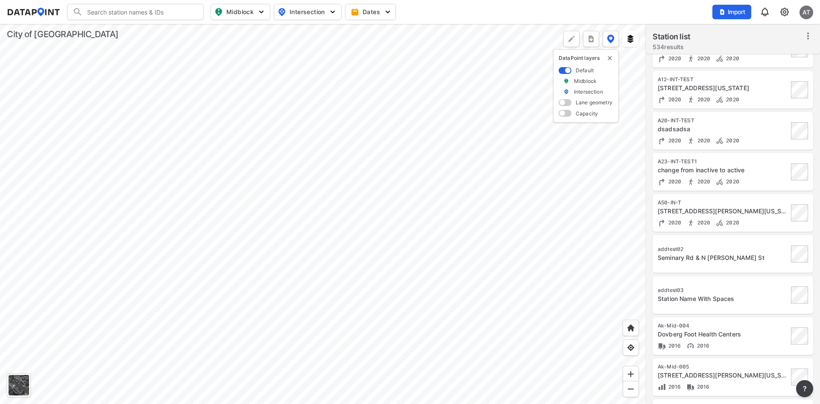
click at [741, 248] on div "addtest02" at bounding box center [723, 249] width 131 height 7
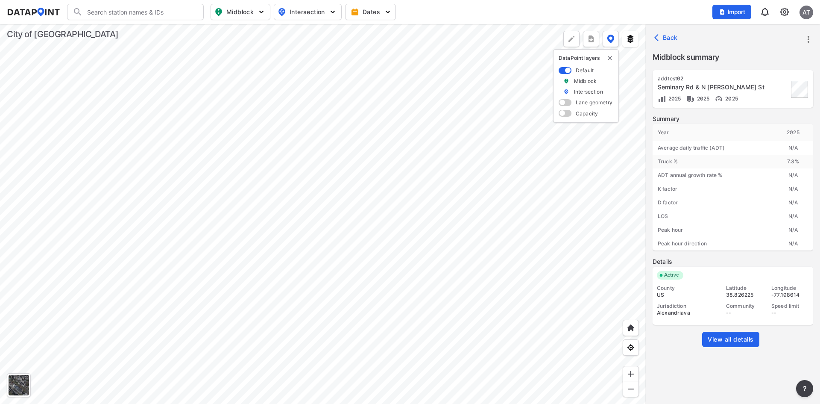
click at [725, 337] on span "View all details" at bounding box center [731, 339] width 46 height 9
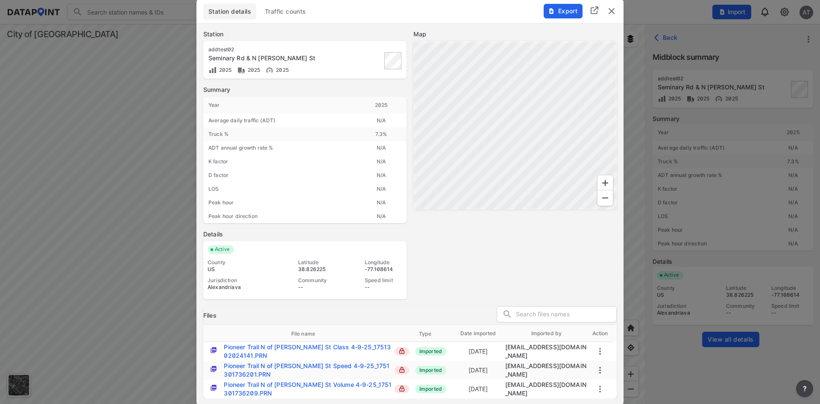
click at [290, 10] on span "Traffic counts" at bounding box center [285, 11] width 41 height 9
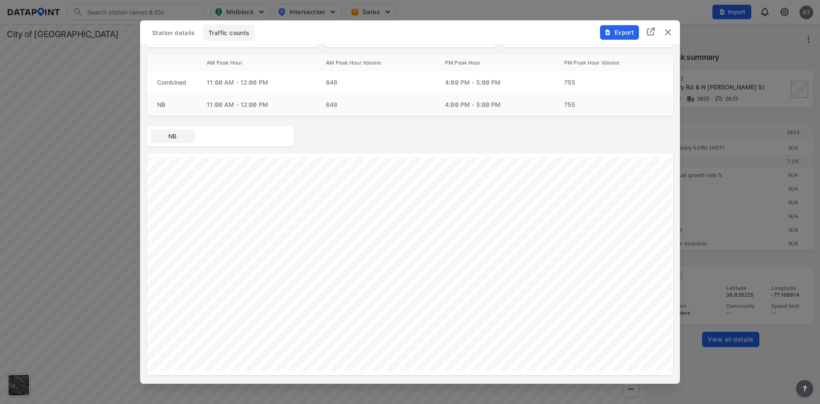
scroll to position [0, 0]
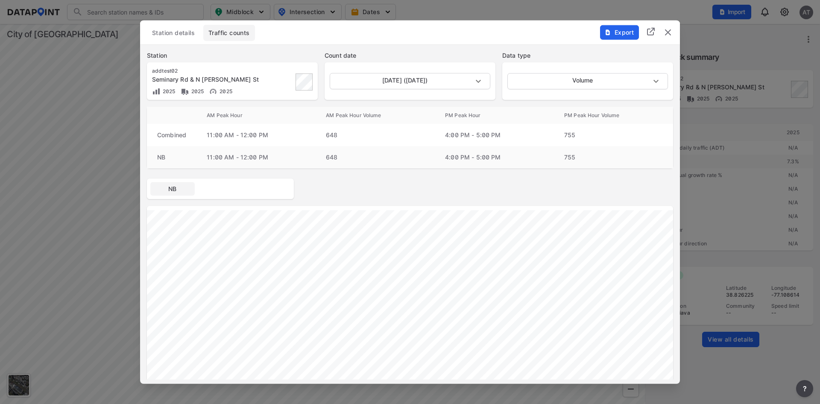
click at [668, 33] on img "delete" at bounding box center [668, 32] width 10 height 10
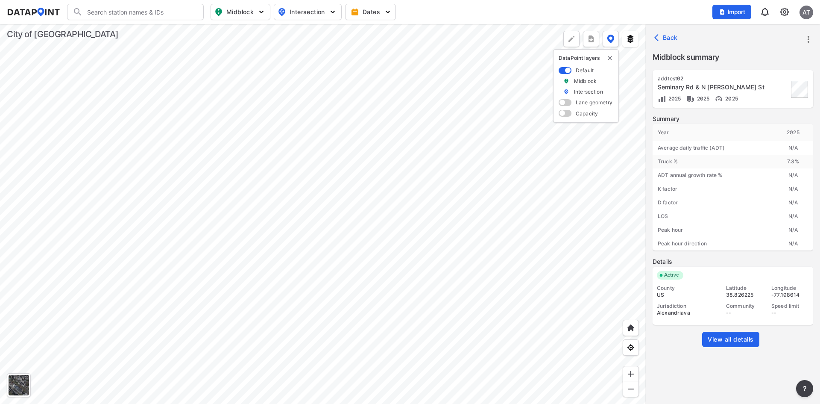
click at [807, 40] on icon "more" at bounding box center [808, 39] width 10 height 10
click at [763, 59] on link "Import" at bounding box center [754, 58] width 32 height 9
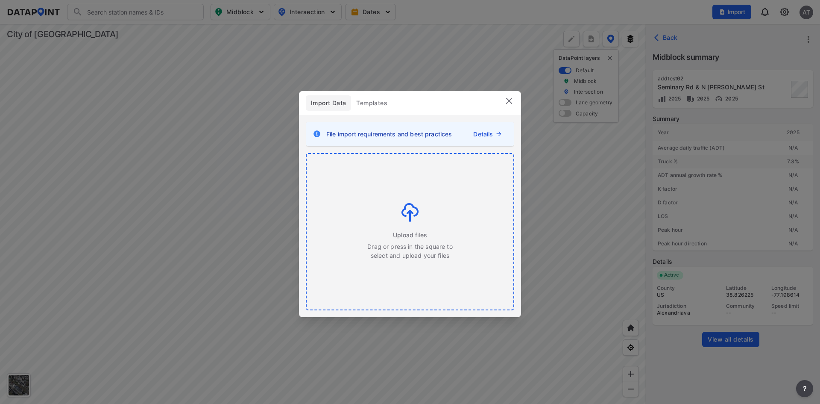
click at [409, 205] on img at bounding box center [409, 212] width 17 height 19
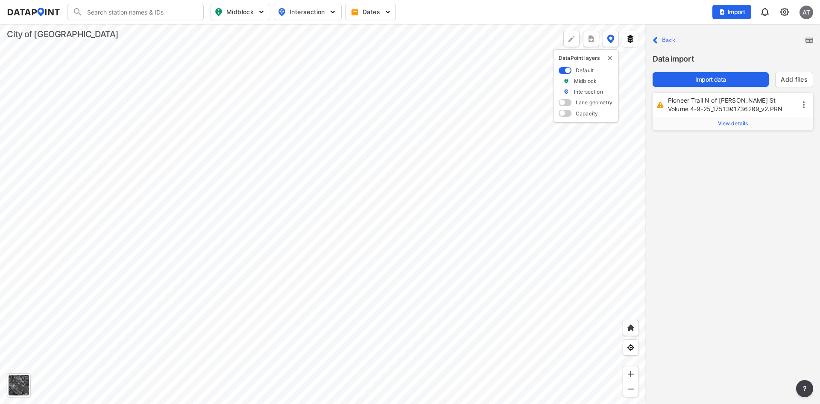
click at [738, 125] on span "View details" at bounding box center [733, 123] width 30 height 7
drag, startPoint x: 759, startPoint y: 143, endPoint x: 698, endPoint y: 144, distance: 61.1
click at [698, 144] on p "Station ID MB-001468" at bounding box center [732, 145] width 147 height 21
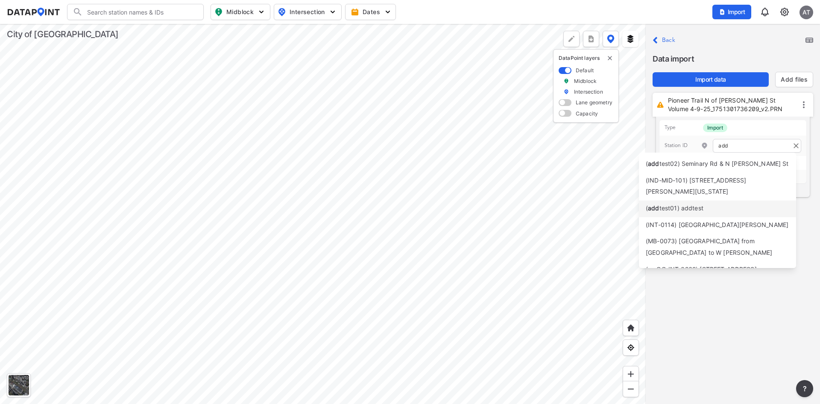
click at [699, 208] on span "test01) addtest" at bounding box center [681, 207] width 44 height 7
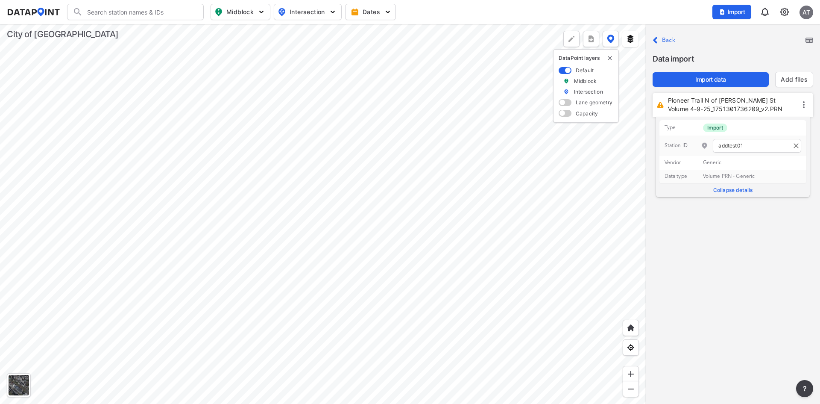
type input "addtest01"
click at [741, 229] on div "Close Back Data import Import data Add files Pioneer Trail N of [PERSON_NAME] S…" at bounding box center [733, 214] width 174 height 380
click at [669, 41] on label "Back" at bounding box center [668, 40] width 13 height 6
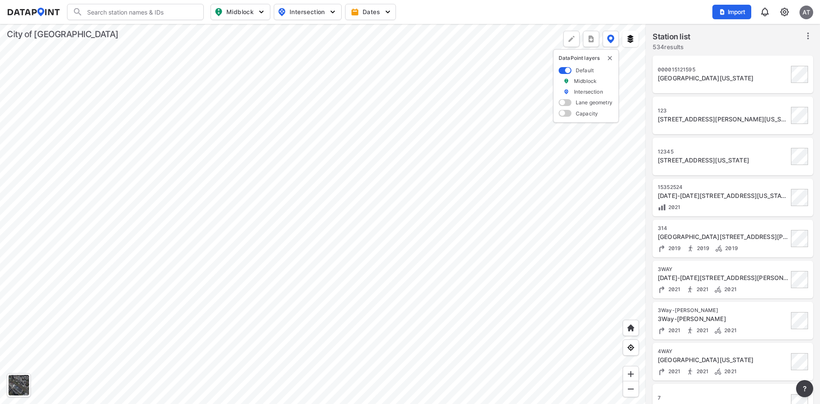
click at [153, 8] on input "Search" at bounding box center [140, 12] width 115 height 14
click at [138, 32] on li "( addtes t02) Seminary Rd & N [PERSON_NAME] St" at bounding box center [135, 34] width 137 height 24
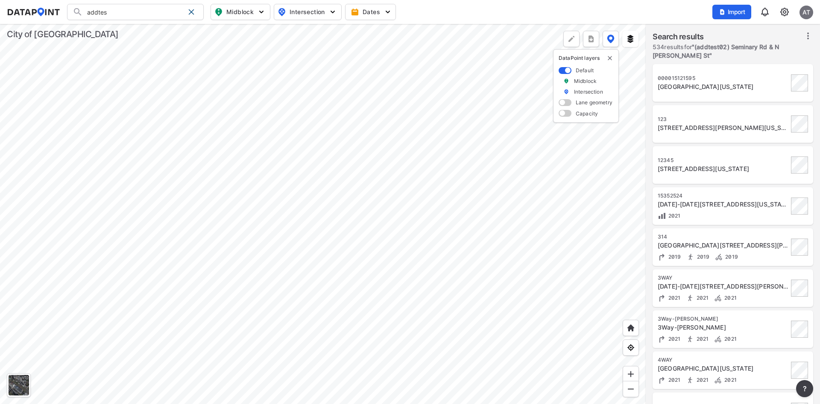
type input "(addtest02) Seminary Rd & N [PERSON_NAME] St"
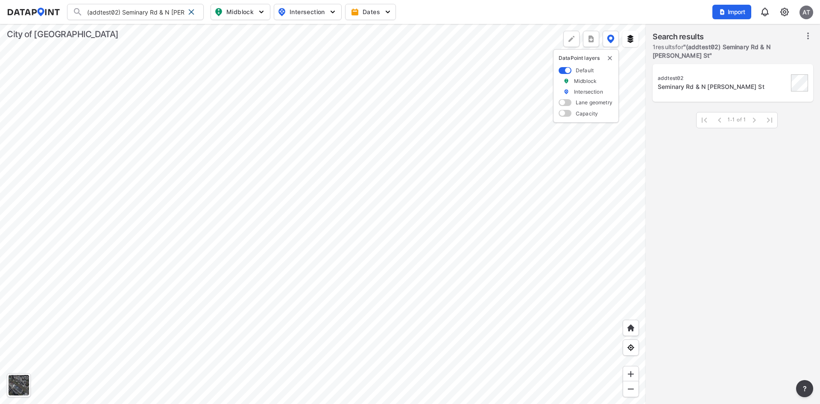
click at [697, 85] on div "Seminary Rd & N [PERSON_NAME] St" at bounding box center [723, 86] width 131 height 9
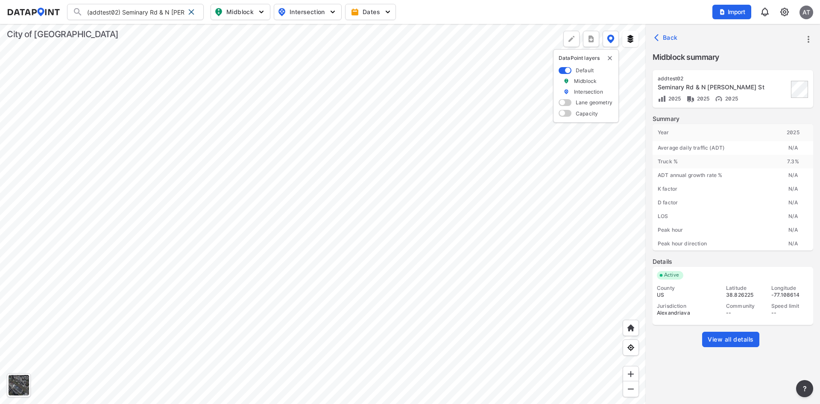
click at [733, 335] on span "View all details" at bounding box center [731, 339] width 46 height 9
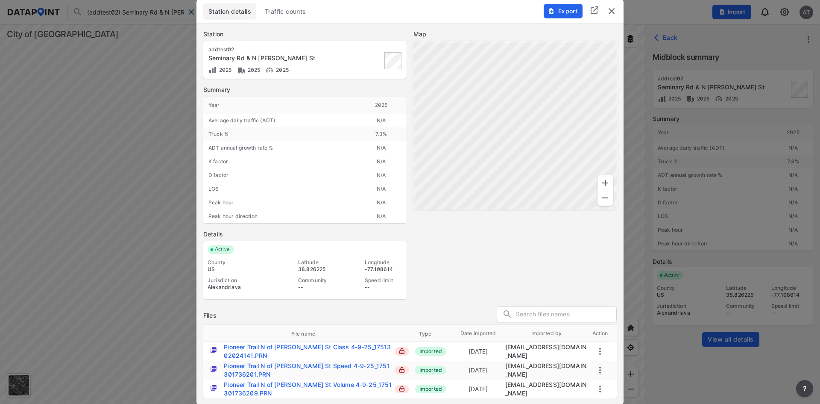
click at [281, 13] on span "Traffic counts" at bounding box center [285, 11] width 41 height 9
